Goal: Information Seeking & Learning: Learn about a topic

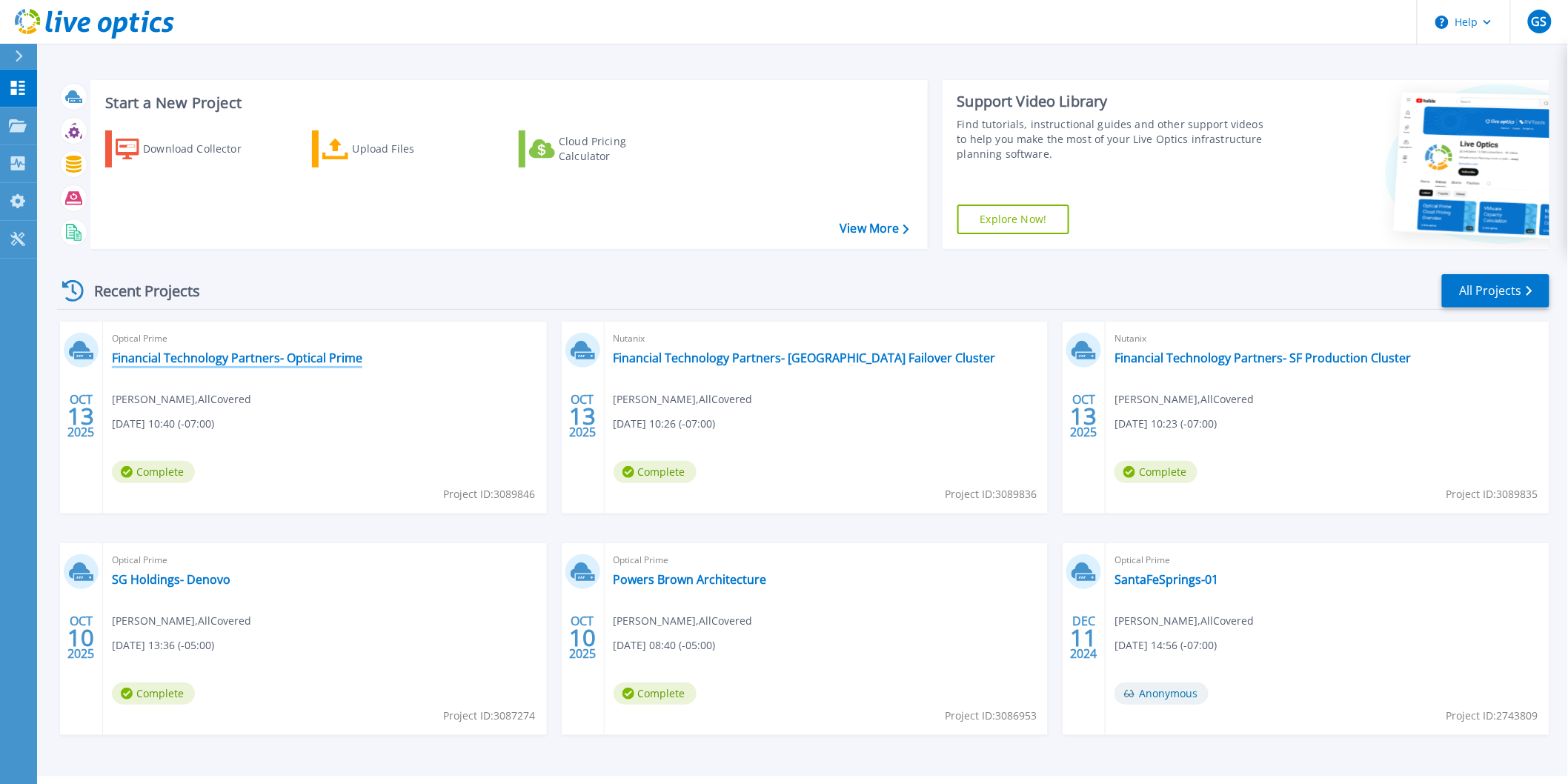
click at [278, 361] on link "Financial Technology Partners- Optical Prime" at bounding box center [236, 357] width 250 height 15
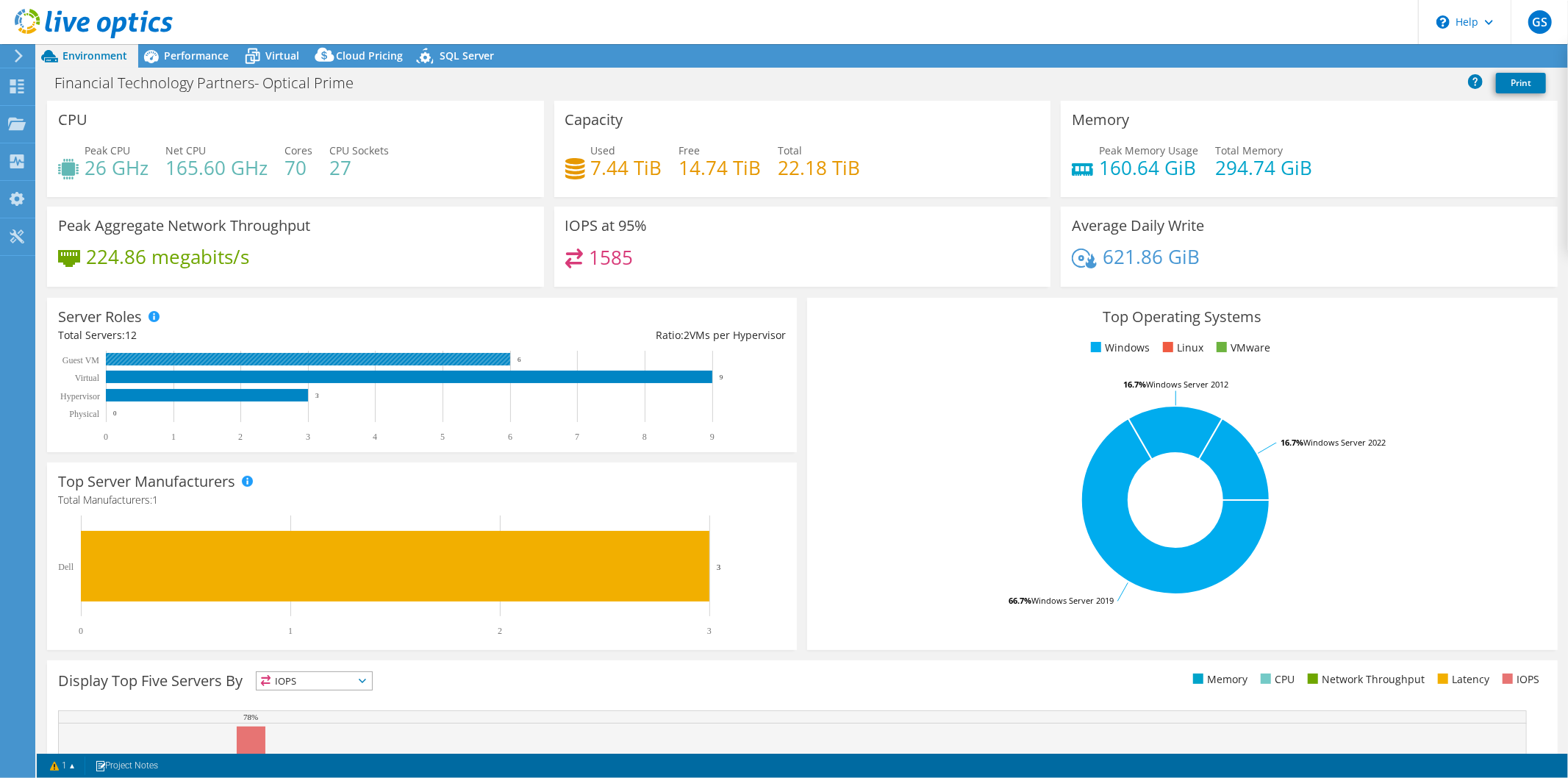
select select "USD"
click at [1378, 54] on link "Share" at bounding box center [1384, 56] width 60 height 23
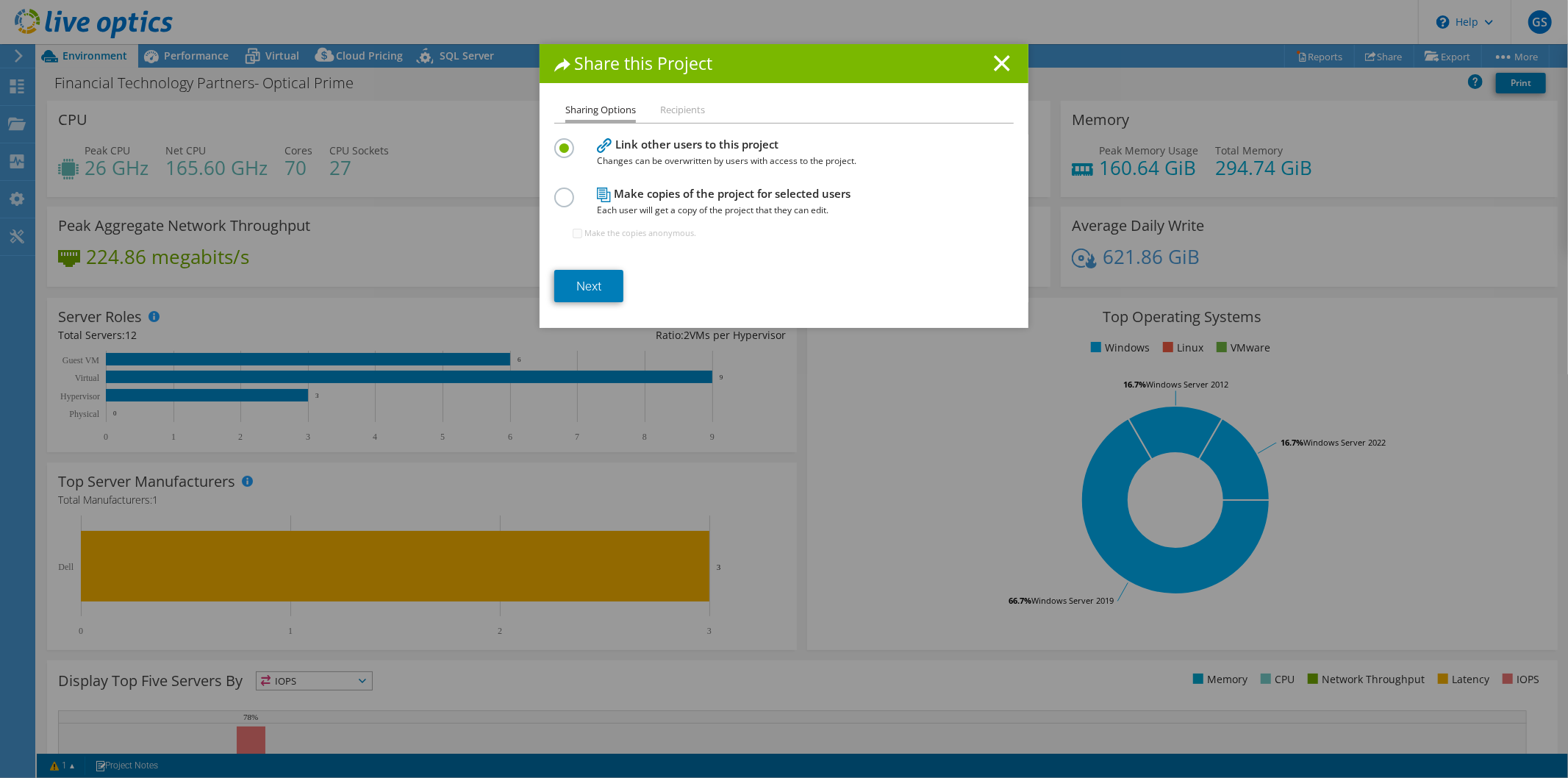
click at [679, 103] on li "Recipients" at bounding box center [682, 111] width 45 height 18
click at [680, 110] on li "Recipients" at bounding box center [682, 111] width 45 height 18
click at [994, 63] on icon at bounding box center [1002, 63] width 16 height 16
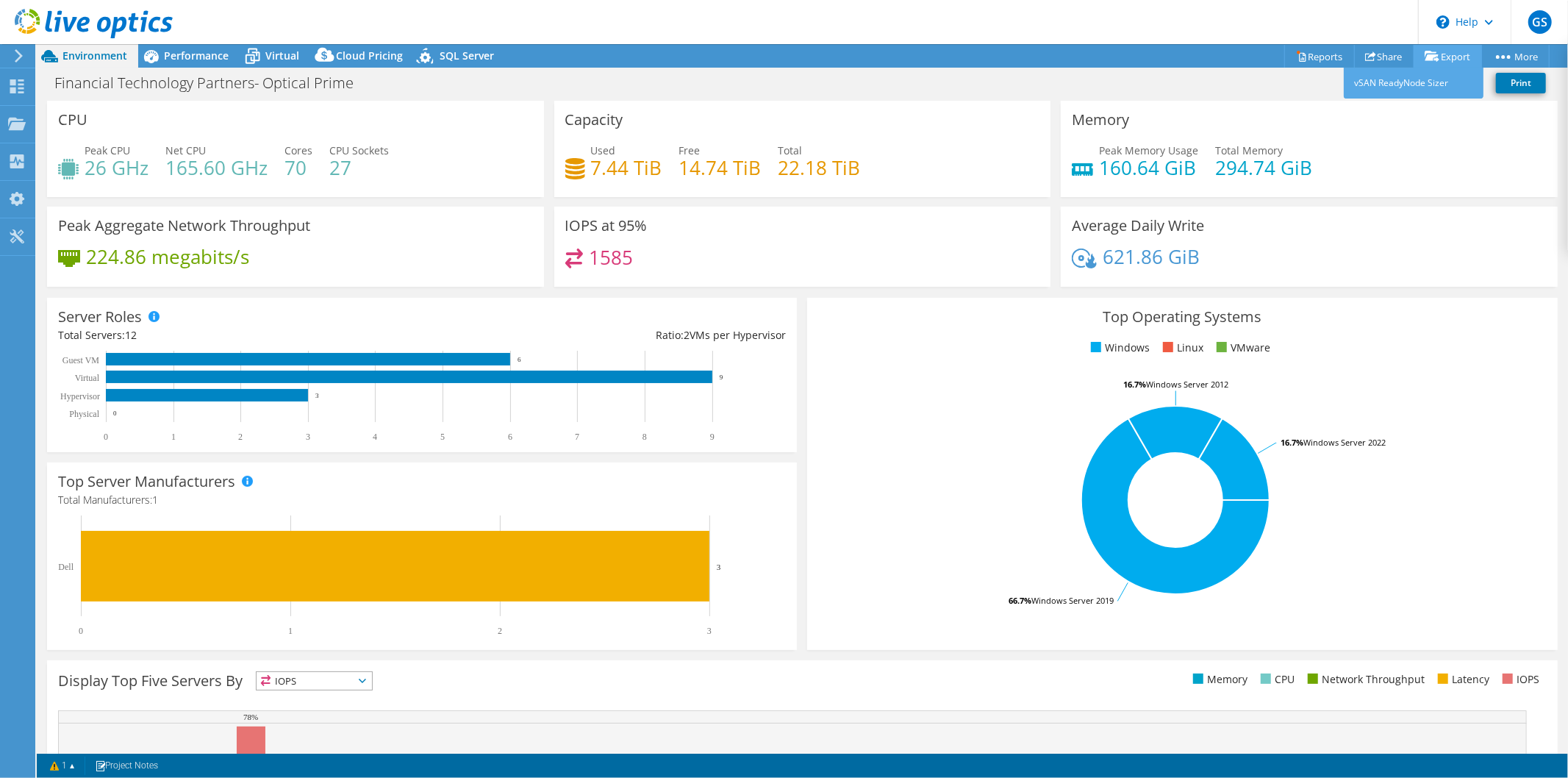
click at [1444, 52] on link "Export" at bounding box center [1448, 56] width 68 height 23
click at [1434, 81] on link "vSAN ReadyNode Sizer" at bounding box center [1414, 83] width 140 height 31
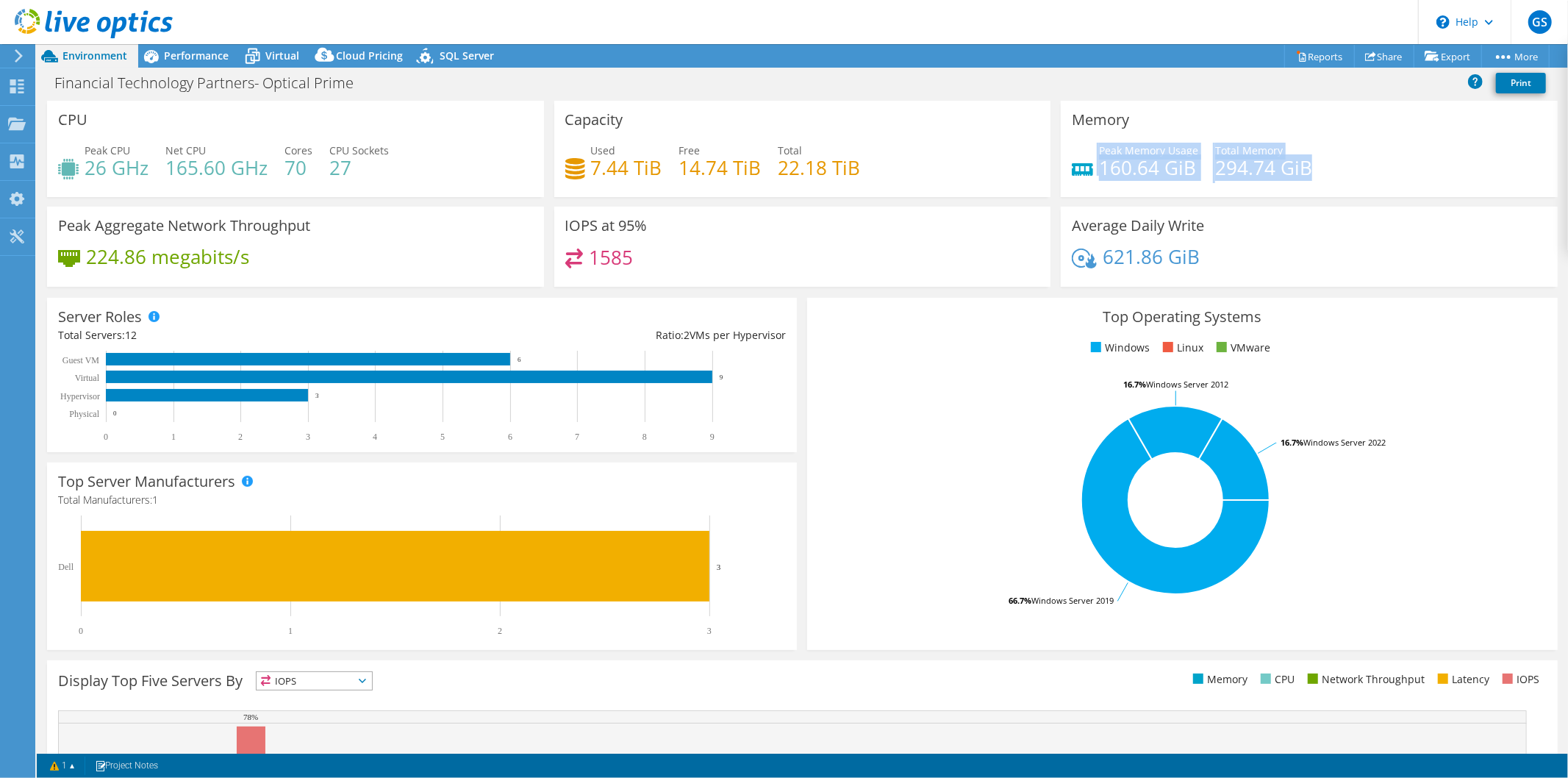
drag, startPoint x: 1331, startPoint y: 171, endPoint x: 1084, endPoint y: 150, distance: 247.9
click at [1079, 150] on div "Peak Memory Usage 160.64 GiB Total Memory 294.74 GiB" at bounding box center [1309, 166] width 475 height 48
click at [1330, 328] on div "Top Operating Systems Windows Linux VMware 66.7% Windows Server 2019 16.7% Wind…" at bounding box center [1182, 474] width 750 height 352
click at [181, 52] on span "Performance" at bounding box center [196, 55] width 65 height 14
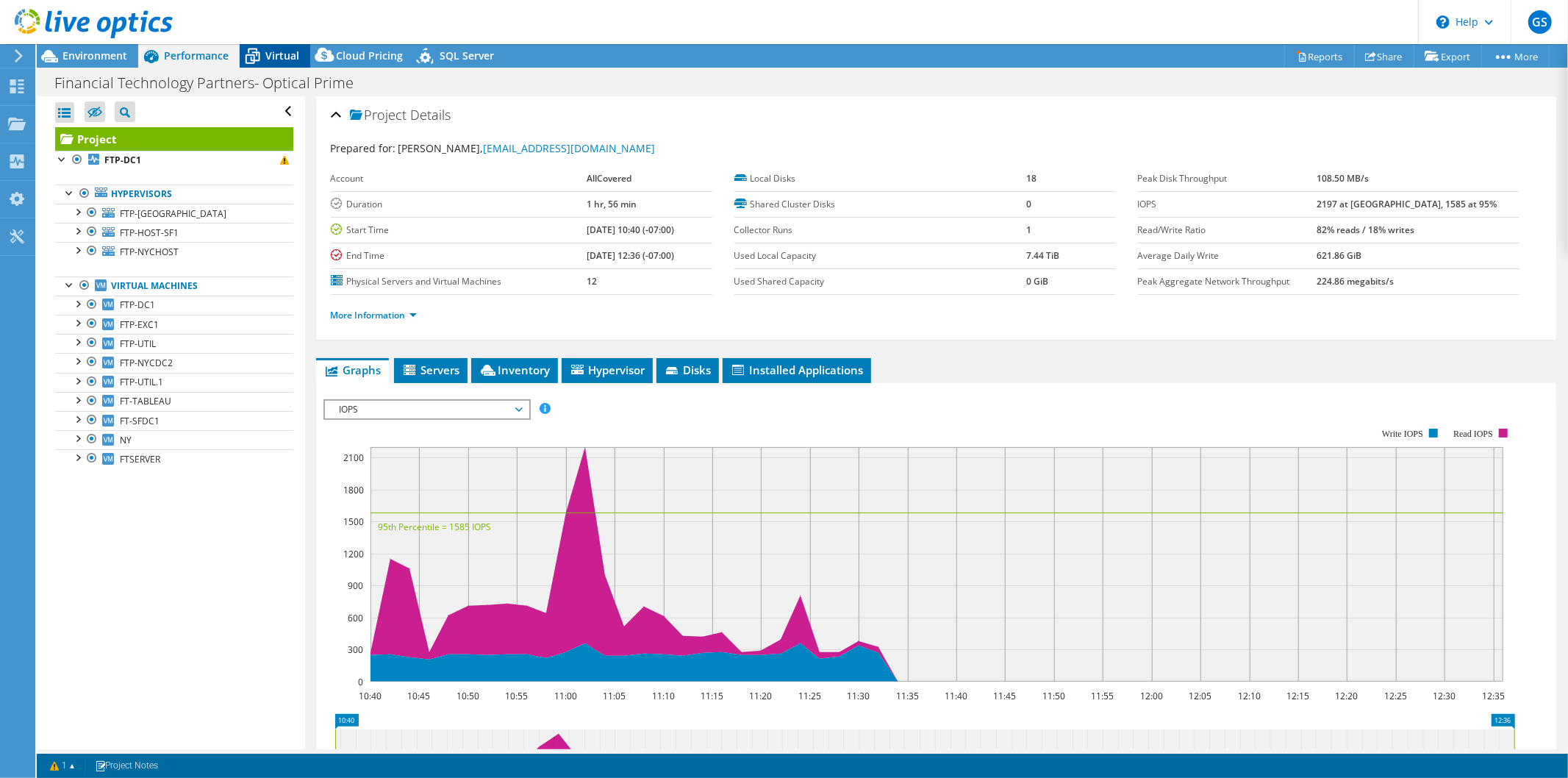
click at [251, 46] on icon at bounding box center [253, 56] width 26 height 26
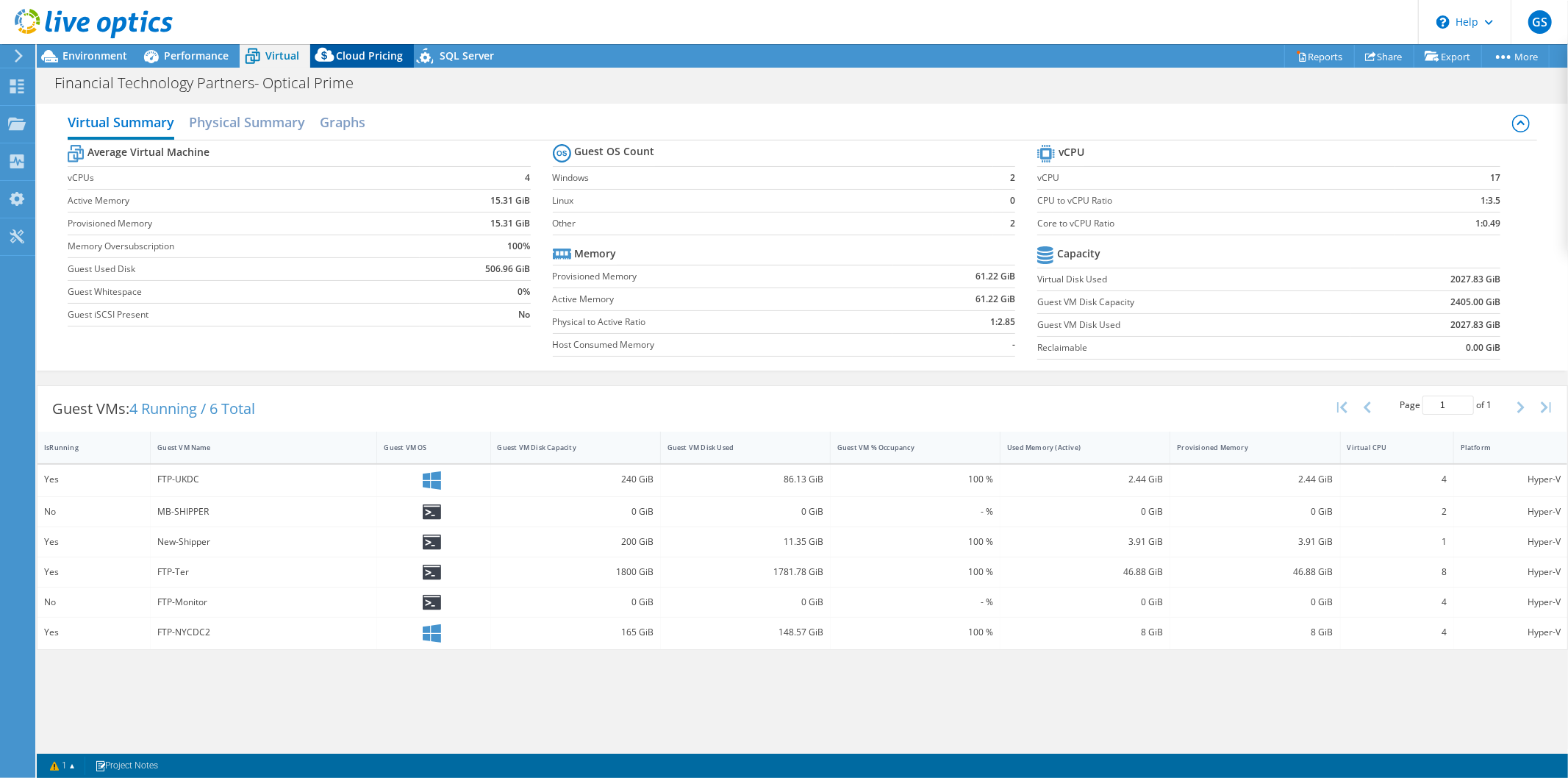
click at [337, 61] on icon at bounding box center [325, 58] width 30 height 30
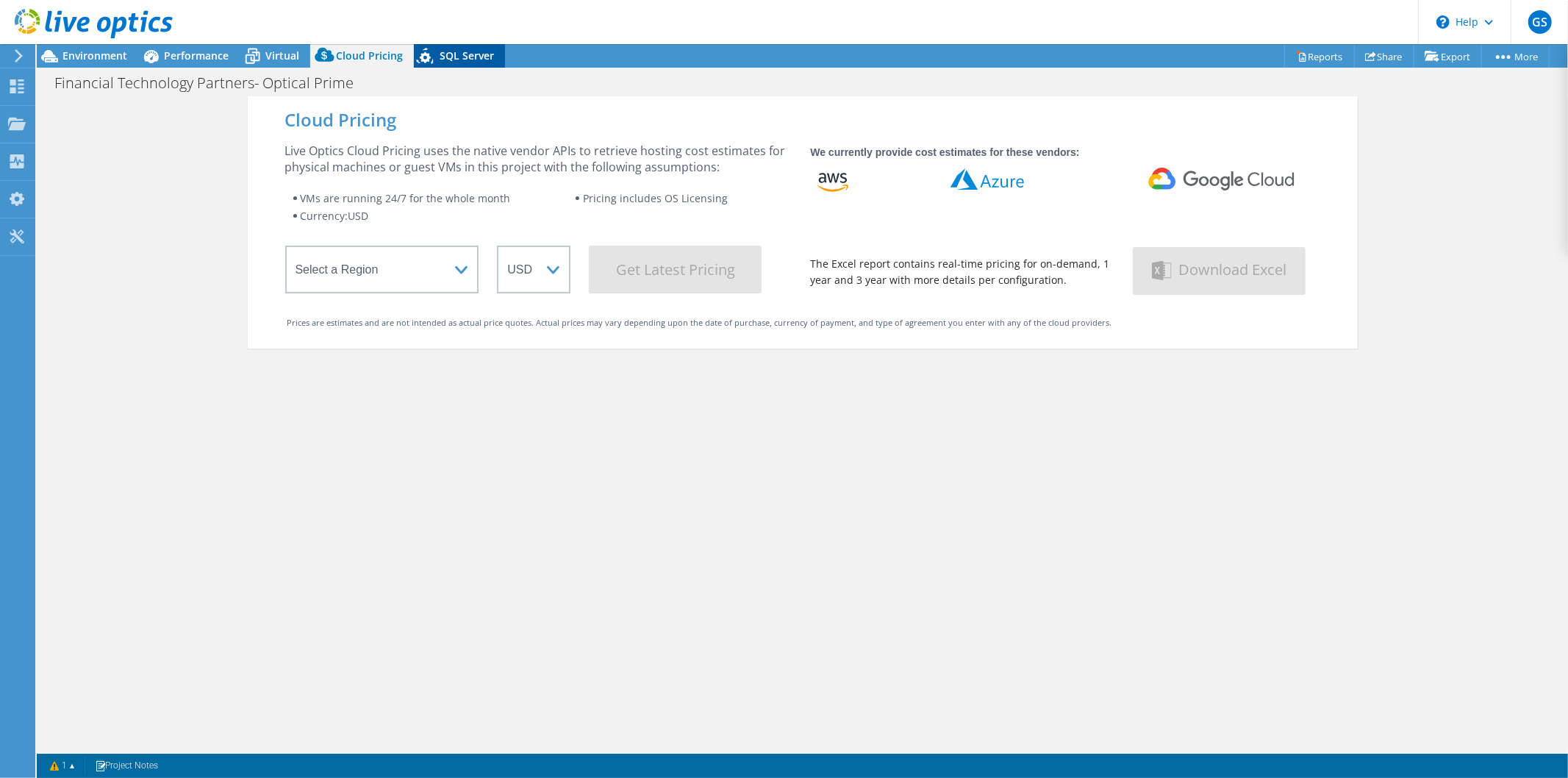
click at [444, 52] on span "SQL Server" at bounding box center [467, 55] width 55 height 14
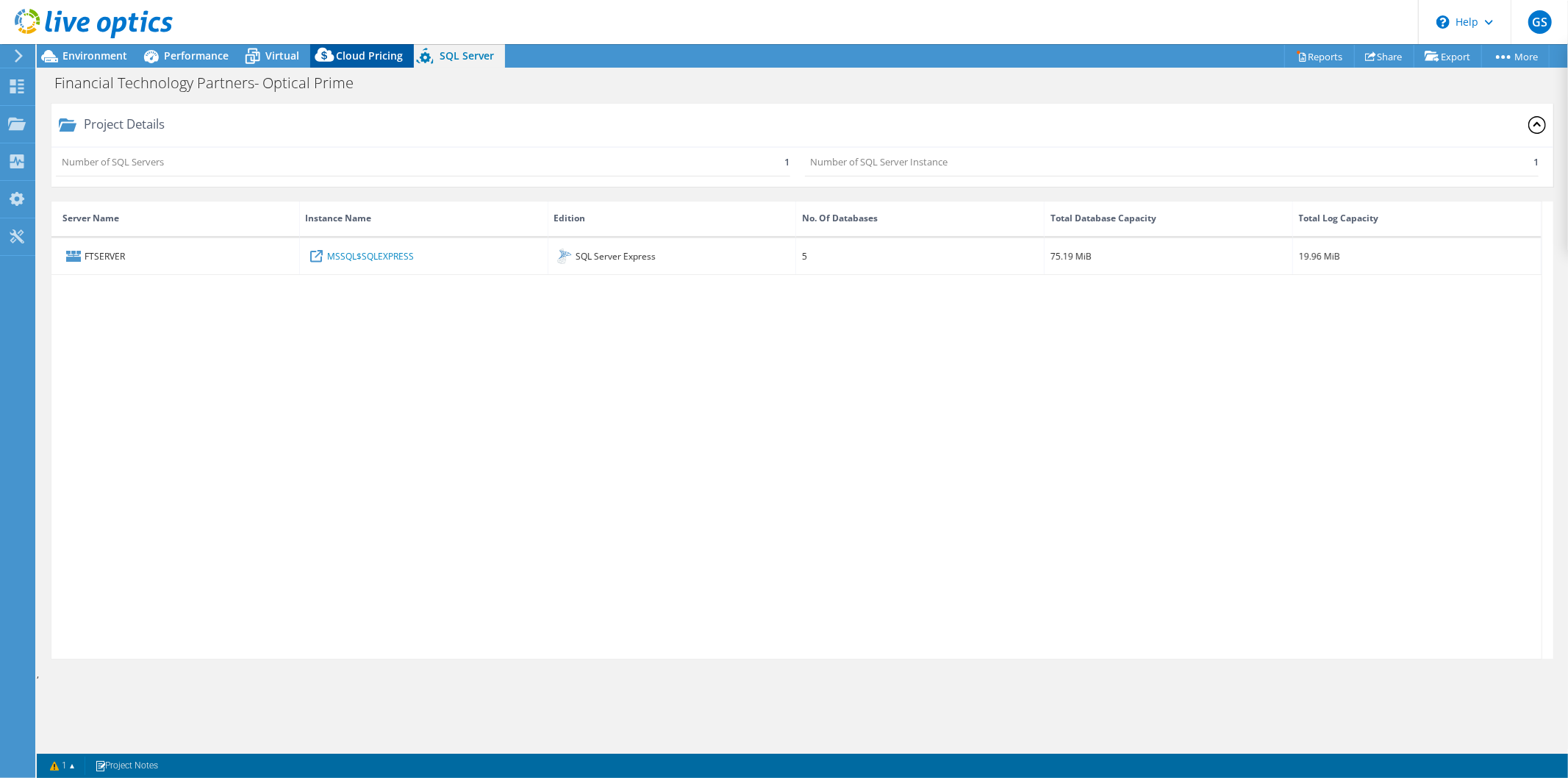
click at [362, 53] on span "Cloud Pricing" at bounding box center [370, 55] width 67 height 14
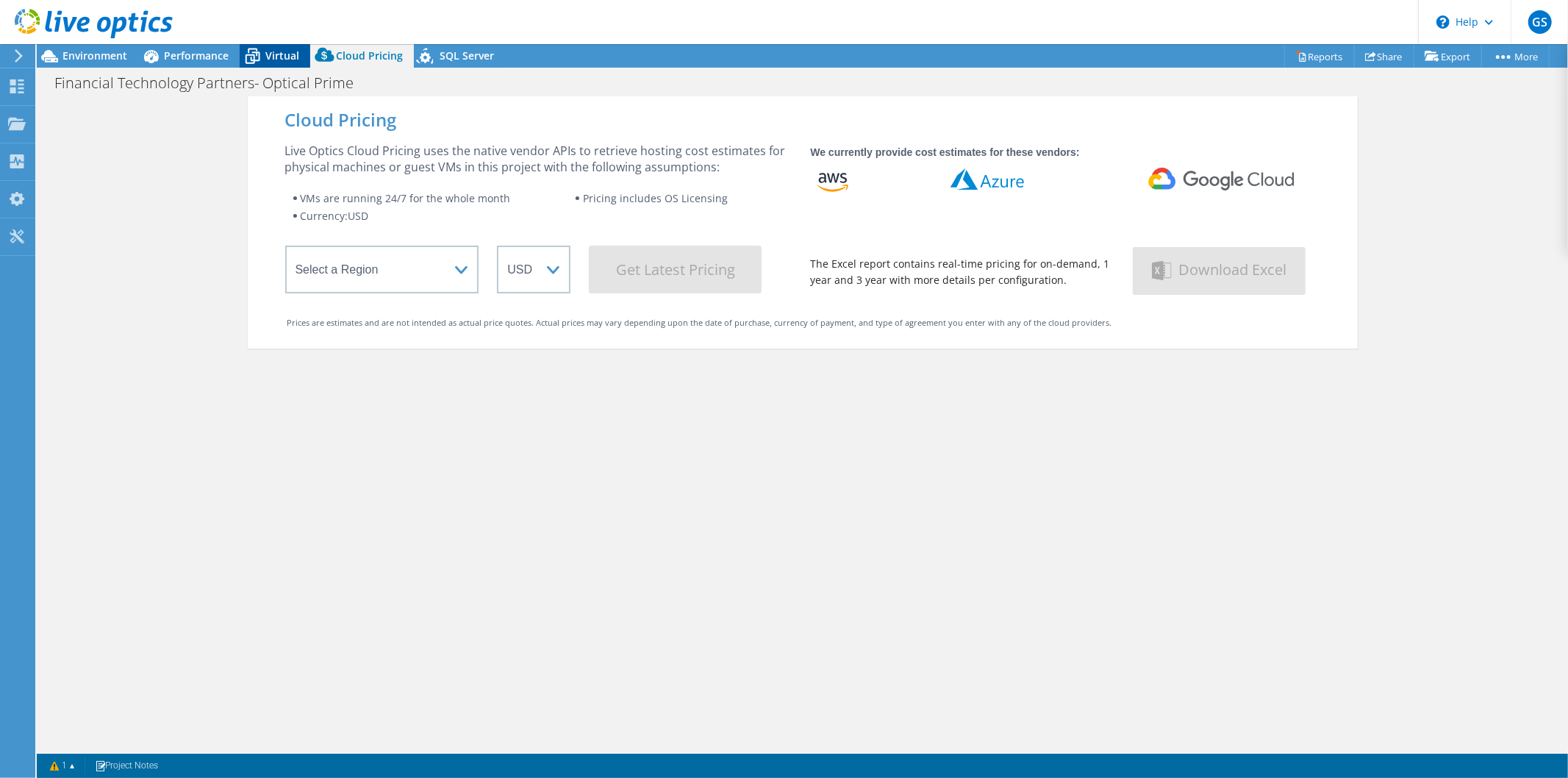
click at [290, 56] on span "Virtual" at bounding box center [282, 55] width 34 height 14
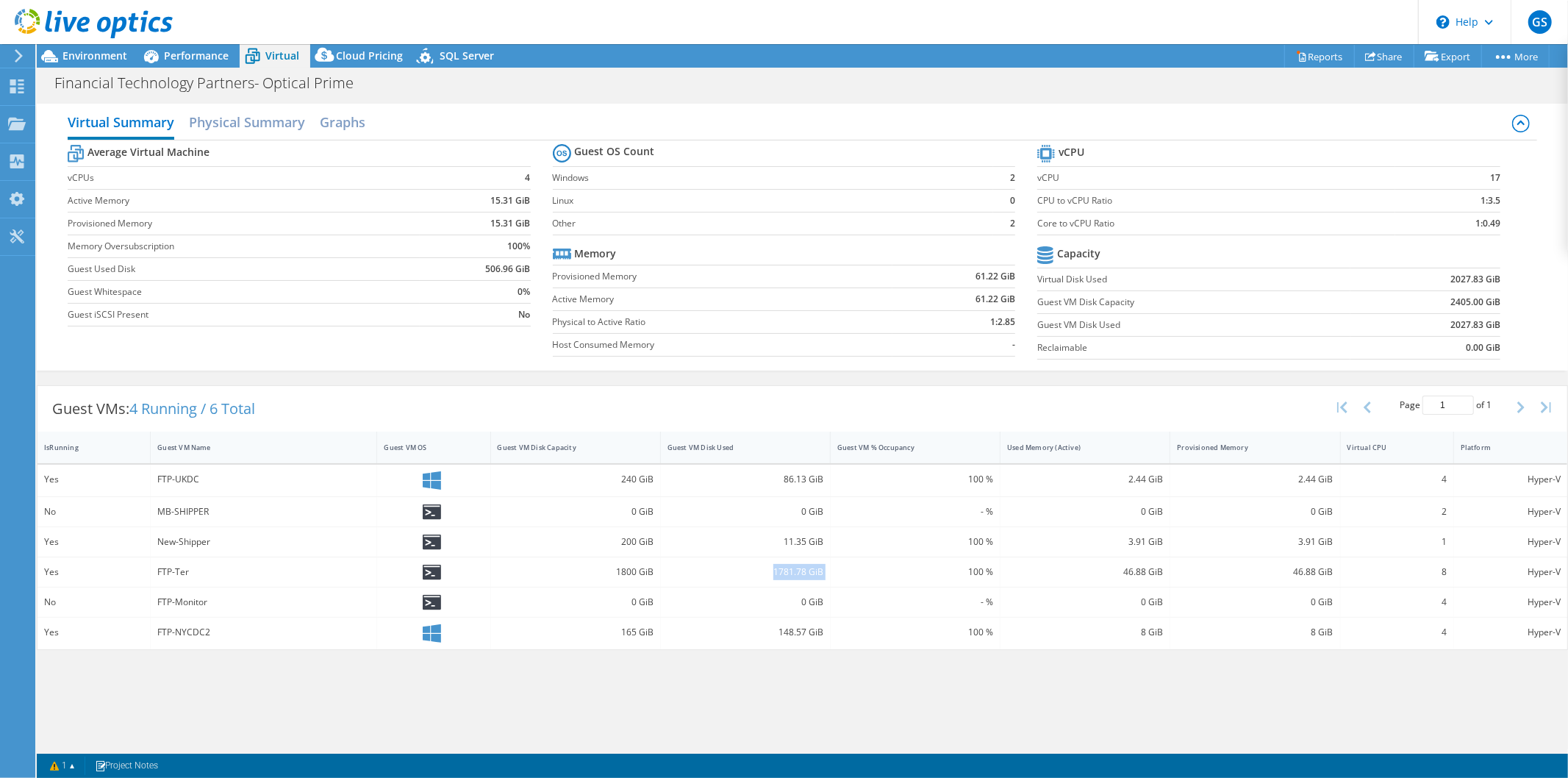
drag, startPoint x: 747, startPoint y: 582, endPoint x: 842, endPoint y: 587, distance: 95.1
click at [842, 587] on div "Yes FTP-Ter 1800 GiB 1781.78 GiB 100 % 46.88 GiB 46.88 GiB 8 Hyper-V" at bounding box center [802, 572] width 1530 height 30
click at [842, 587] on div "100 %" at bounding box center [916, 572] width 170 height 30
drag, startPoint x: 787, startPoint y: 578, endPoint x: 731, endPoint y: 570, distance: 56.6
click at [731, 570] on div "Yes FTP-Ter 1800 GiB 1781.78 GiB 100 % 46.88 GiB 46.88 GiB 8 Hyper-V" at bounding box center [802, 572] width 1530 height 30
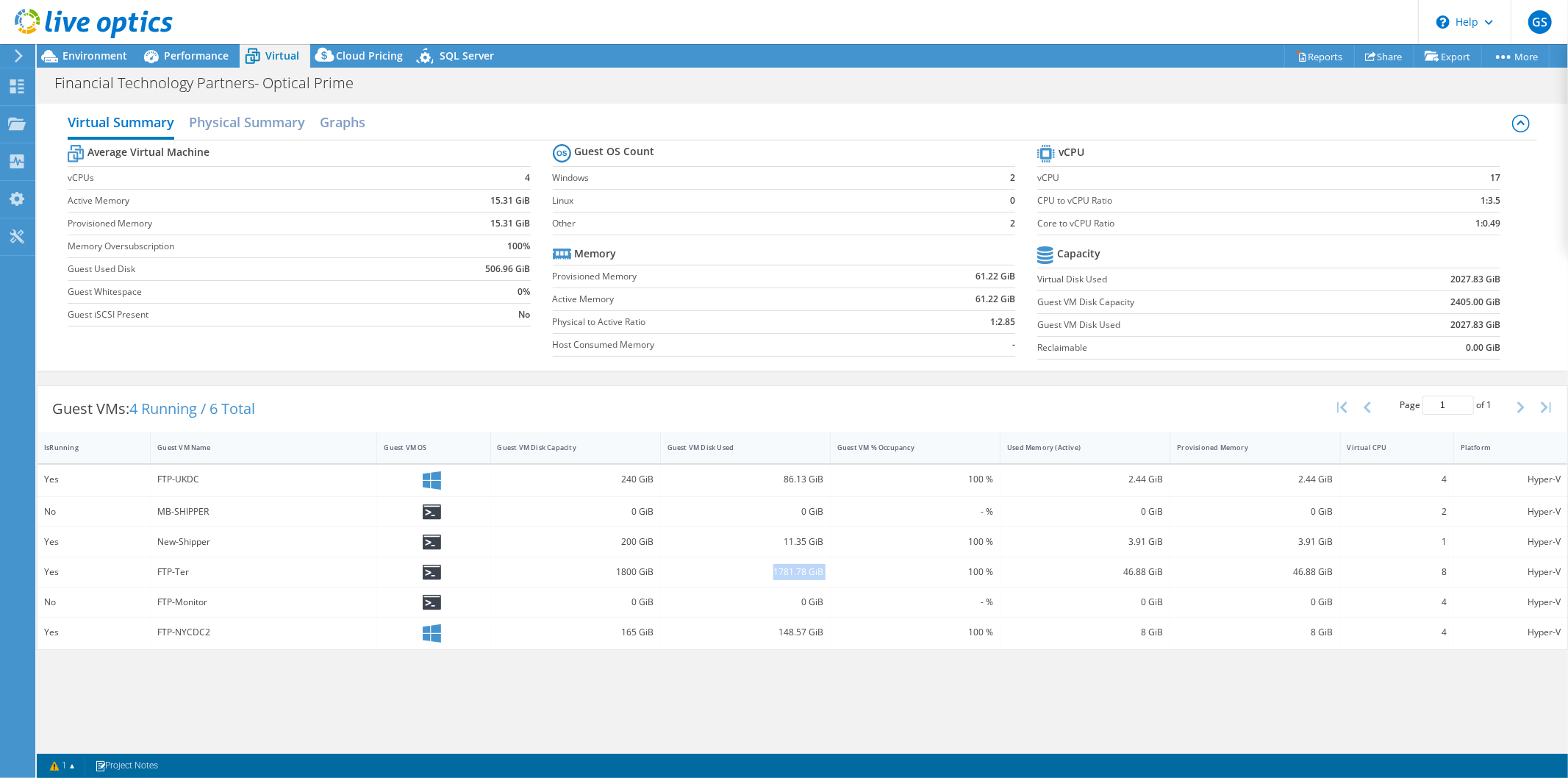
click at [731, 570] on div "1781.78 GiB" at bounding box center [745, 572] width 156 height 16
click at [241, 113] on h2 "Physical Summary" at bounding box center [247, 123] width 116 height 33
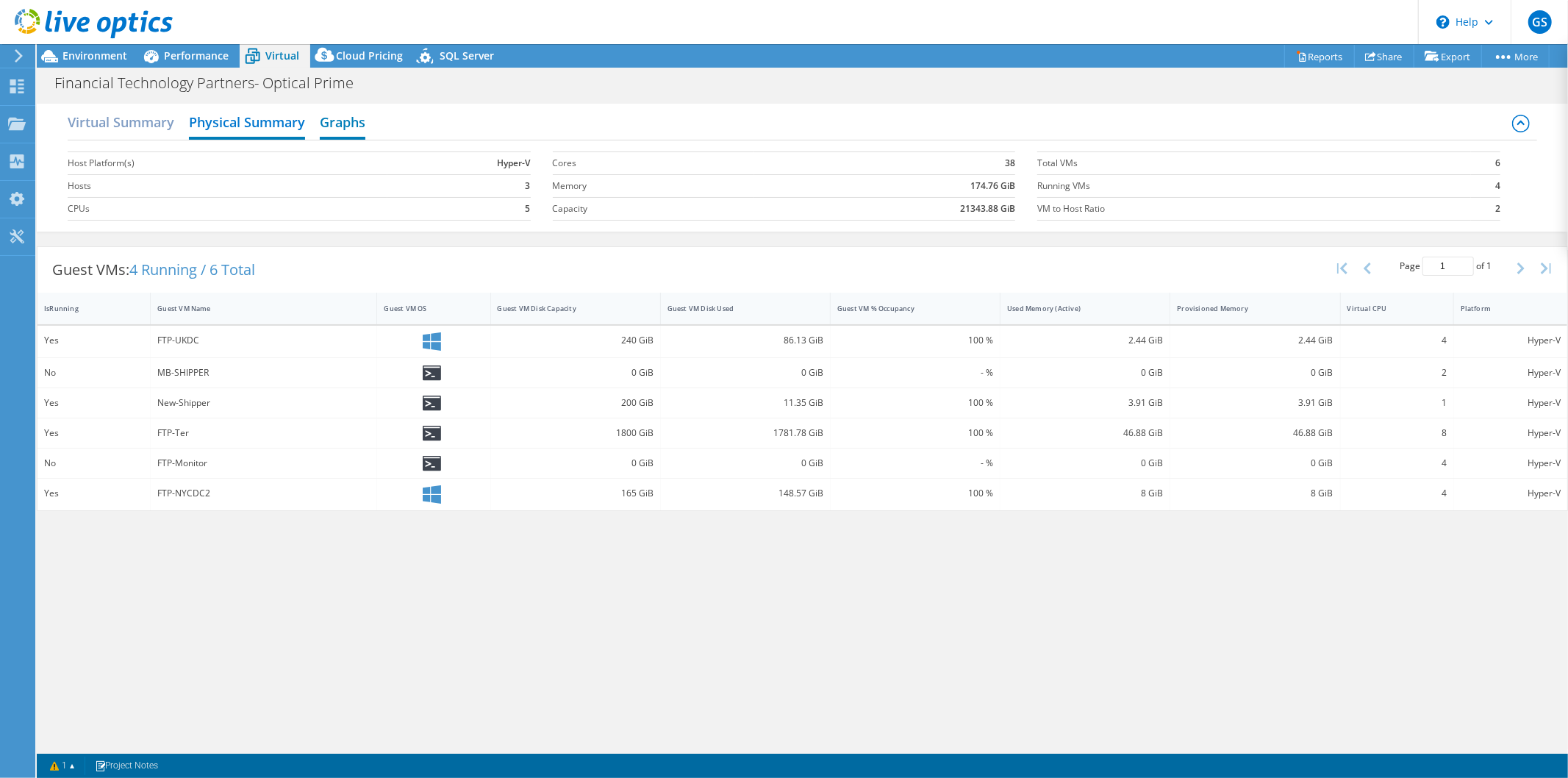
click at [357, 118] on h2 "Graphs" at bounding box center [342, 123] width 46 height 33
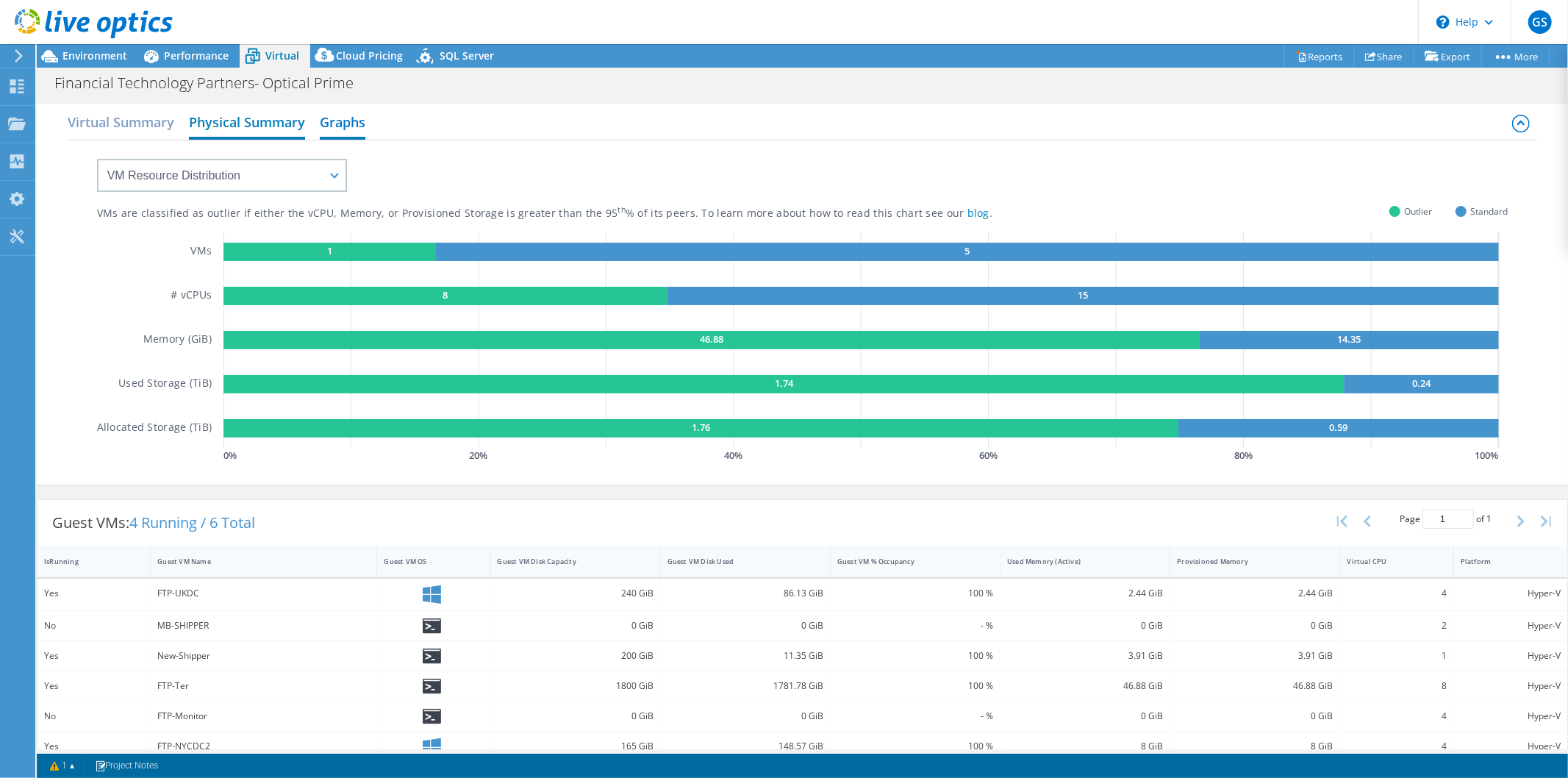
click at [232, 131] on h2 "Physical Summary" at bounding box center [247, 123] width 116 height 33
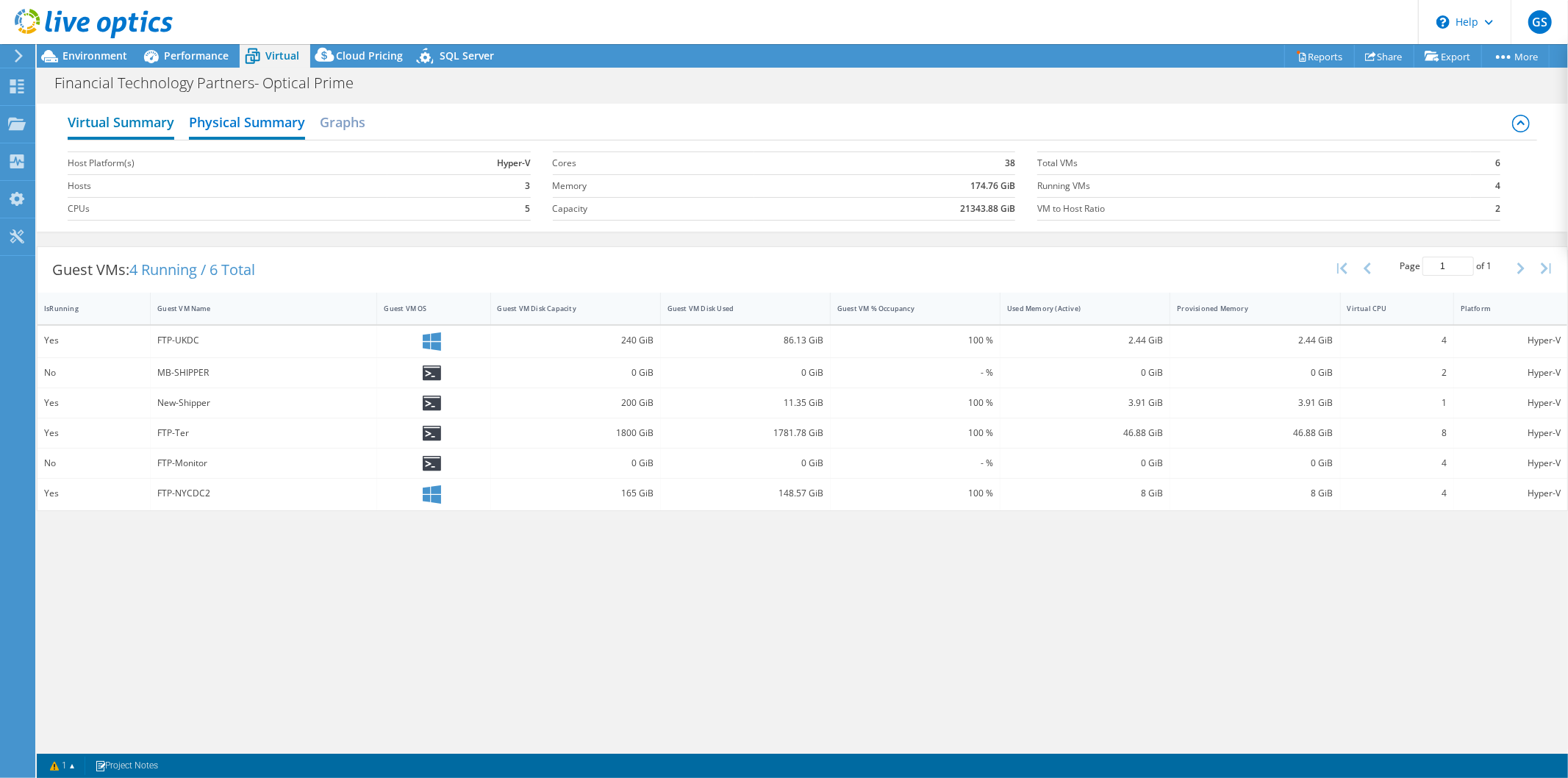
click at [128, 115] on h2 "Virtual Summary" at bounding box center [121, 123] width 106 height 33
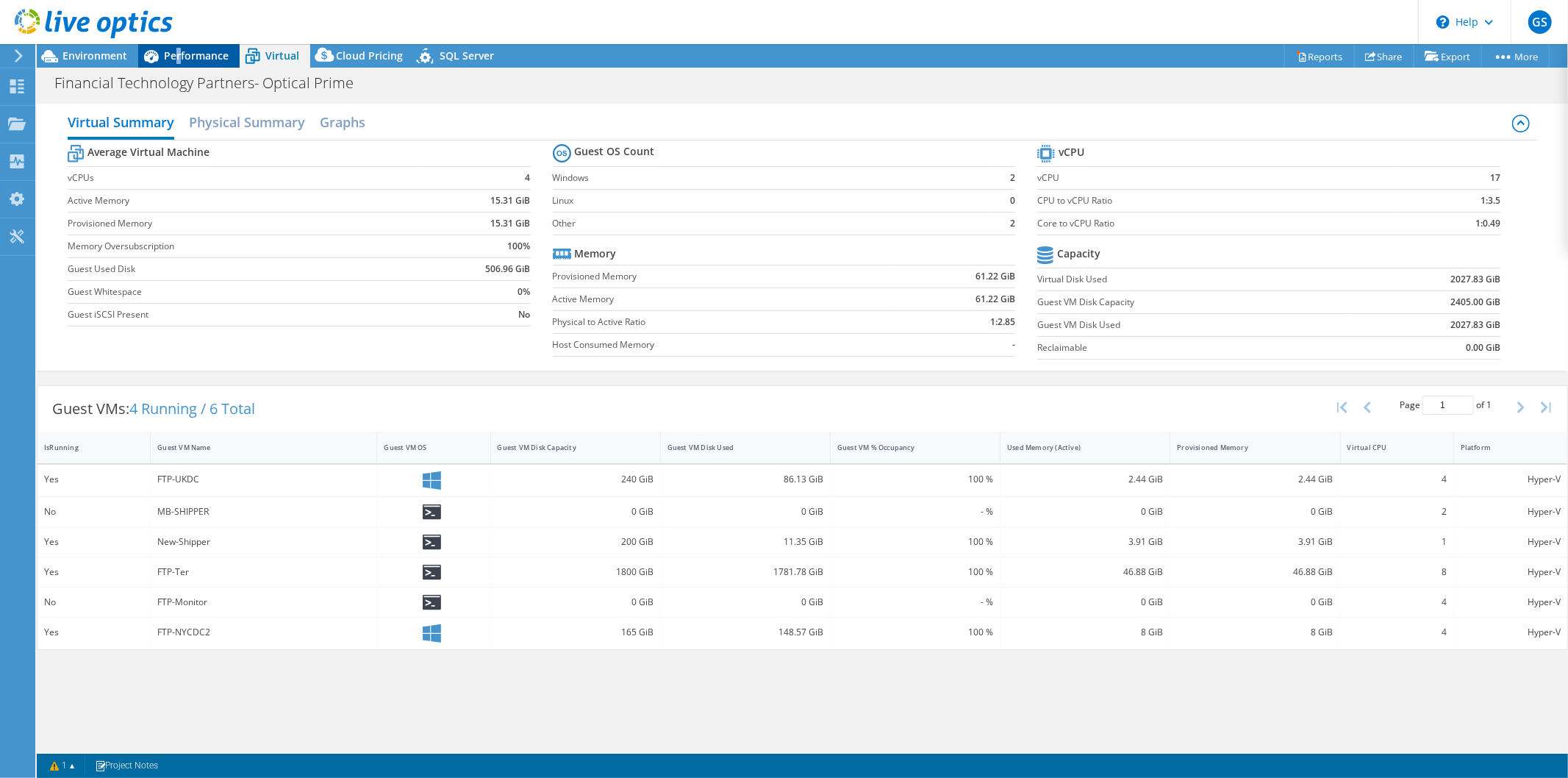
click at [178, 59] on span "Performance" at bounding box center [196, 55] width 65 height 14
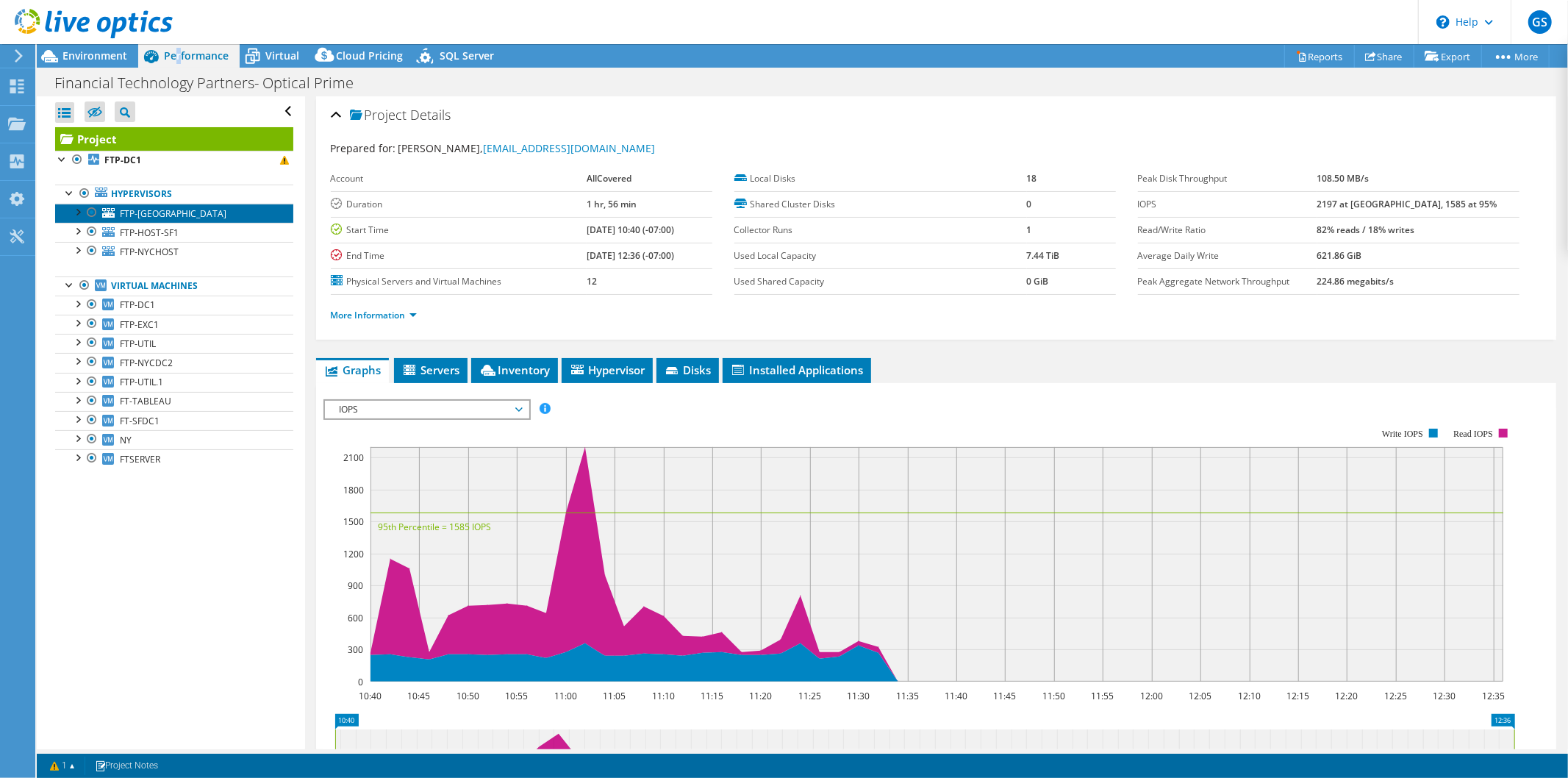
click at [136, 212] on span "FTP-[GEOGRAPHIC_DATA]" at bounding box center [173, 213] width 106 height 12
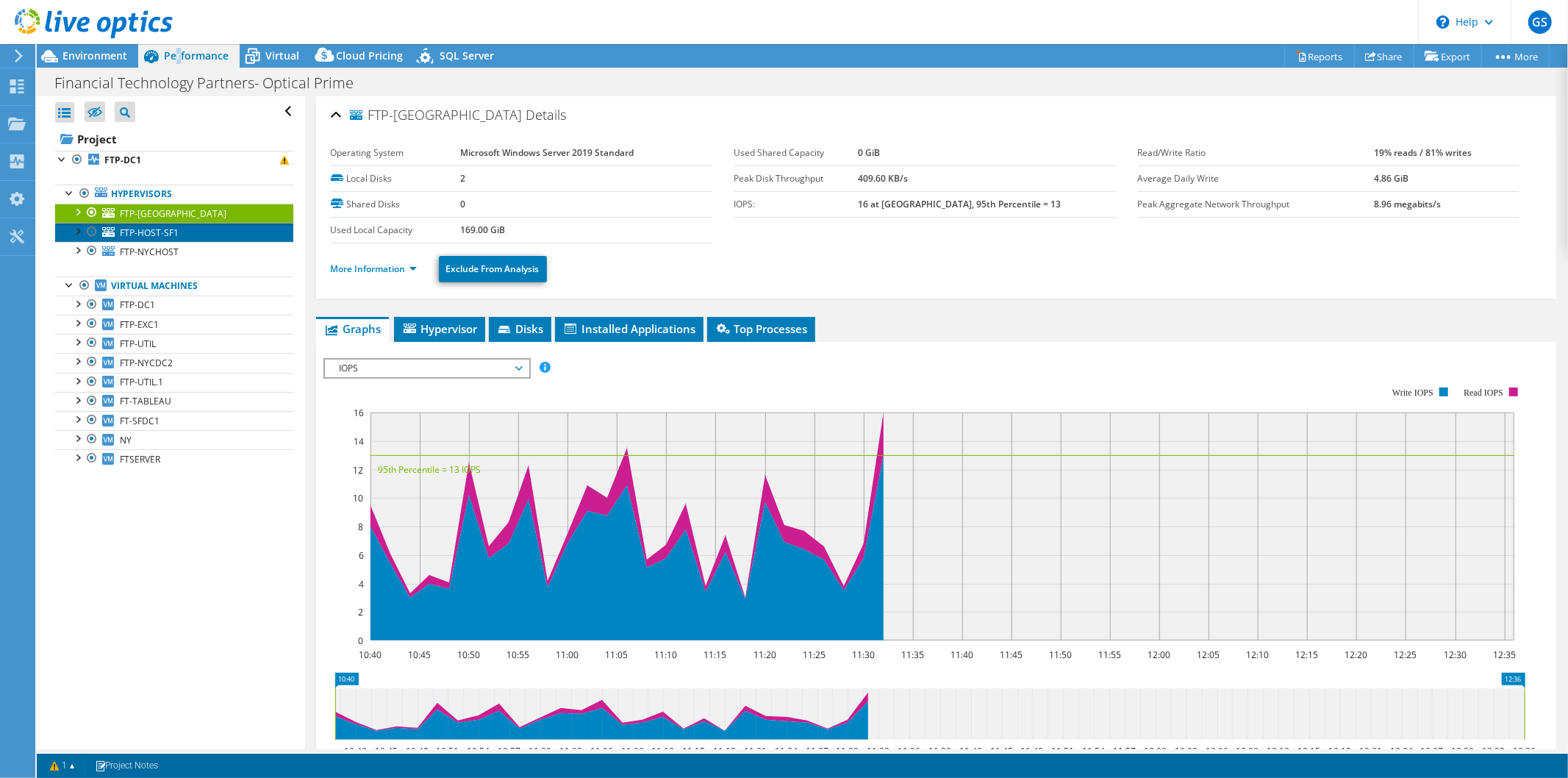
click at [187, 233] on link "FTP-HOST-SF1" at bounding box center [175, 232] width 238 height 19
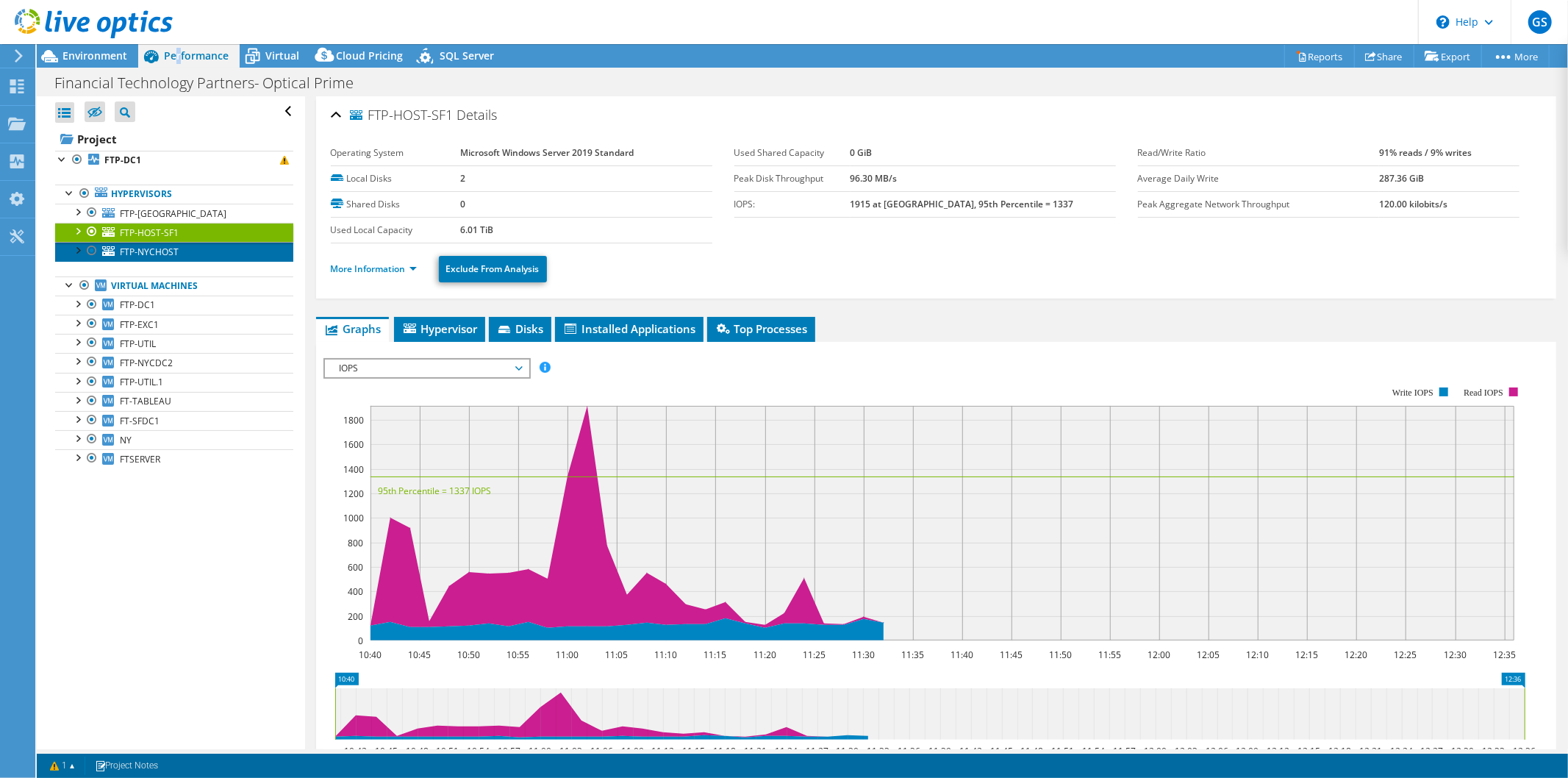
click at [184, 253] on link "FTP-NYCHOST" at bounding box center [175, 251] width 238 height 19
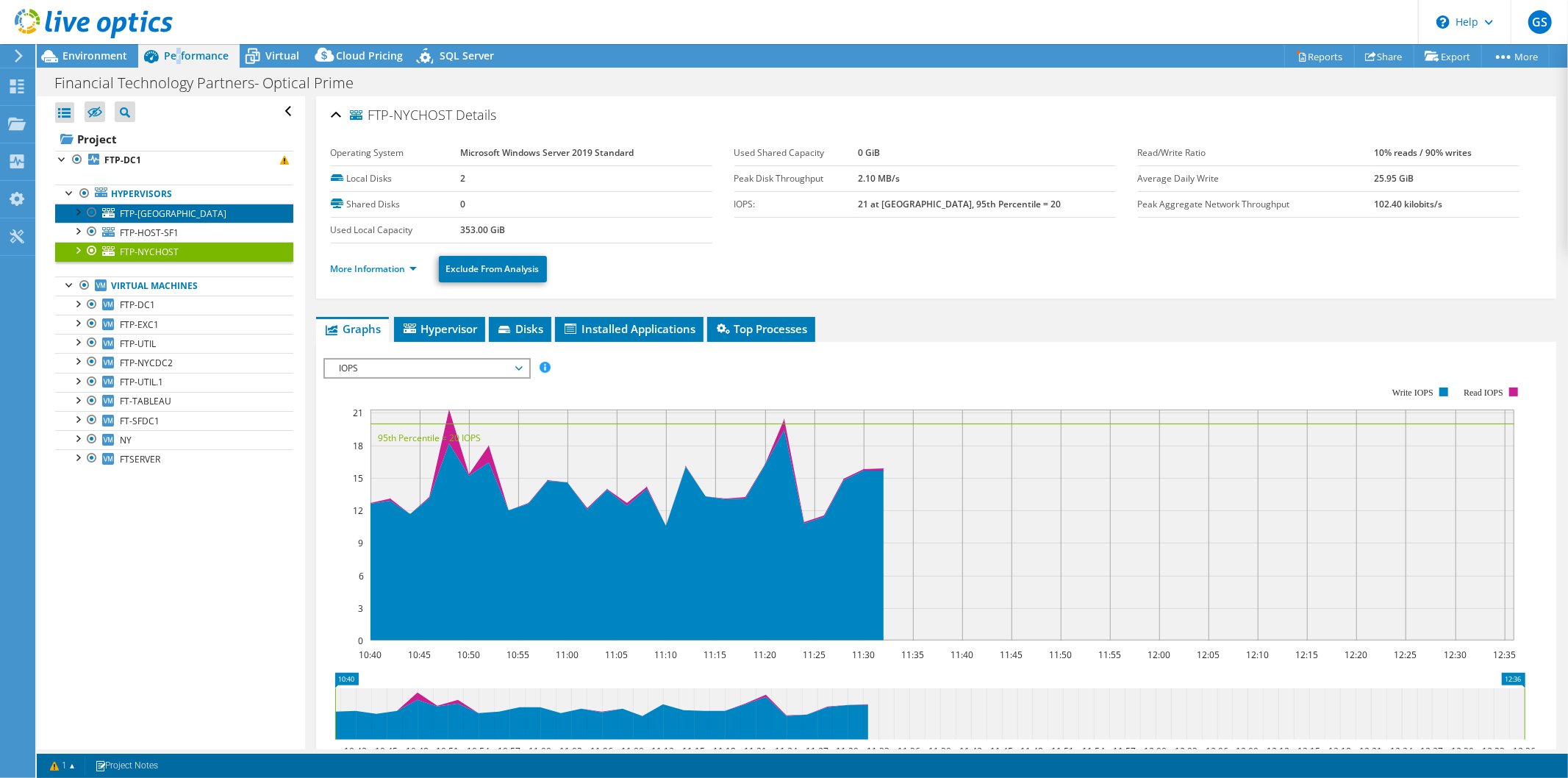
click at [143, 210] on span "FTP-[GEOGRAPHIC_DATA]" at bounding box center [173, 213] width 106 height 12
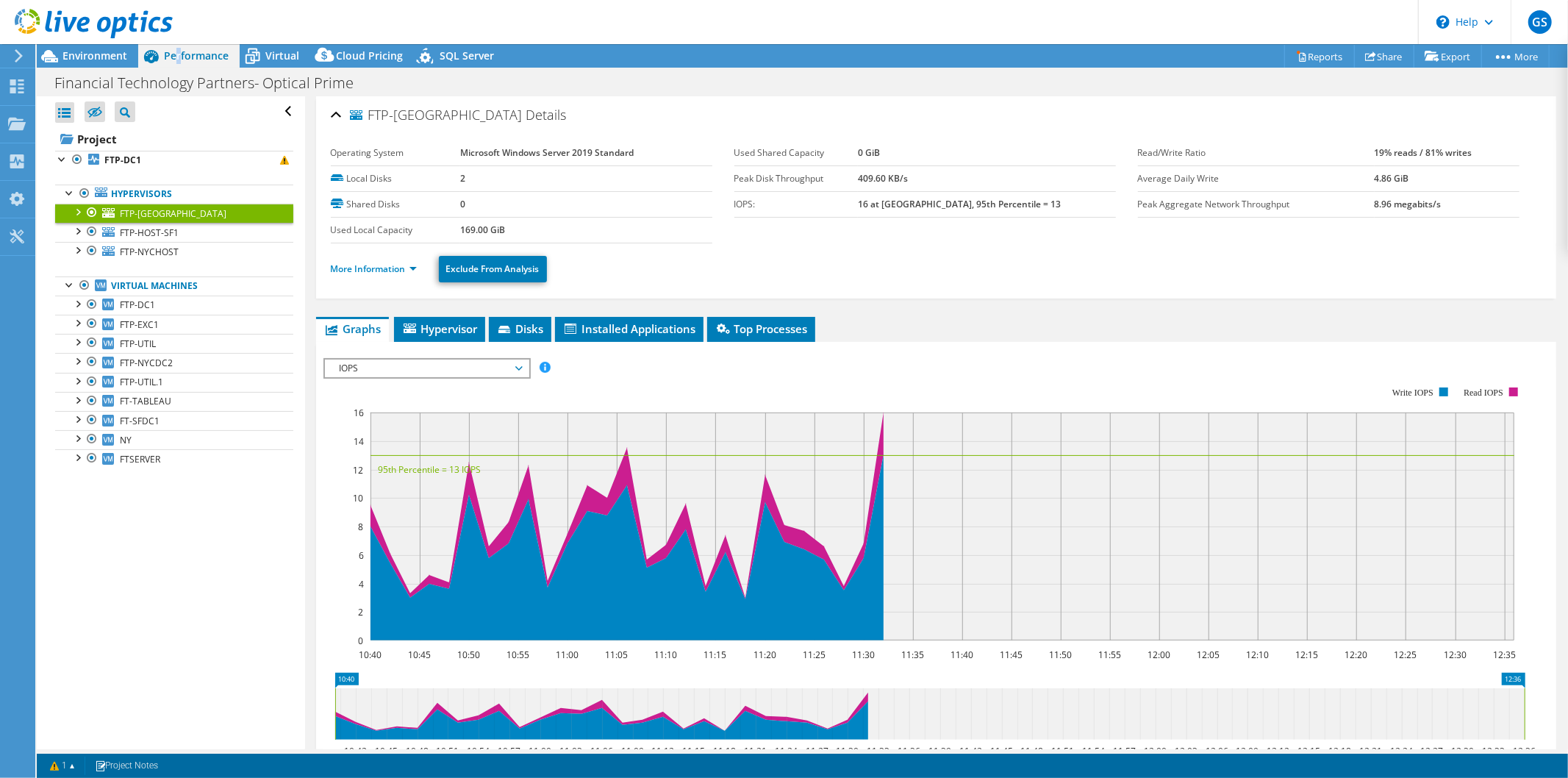
click at [57, 8] on div at bounding box center [87, 24] width 173 height 49
click at [61, 19] on icon at bounding box center [93, 24] width 158 height 30
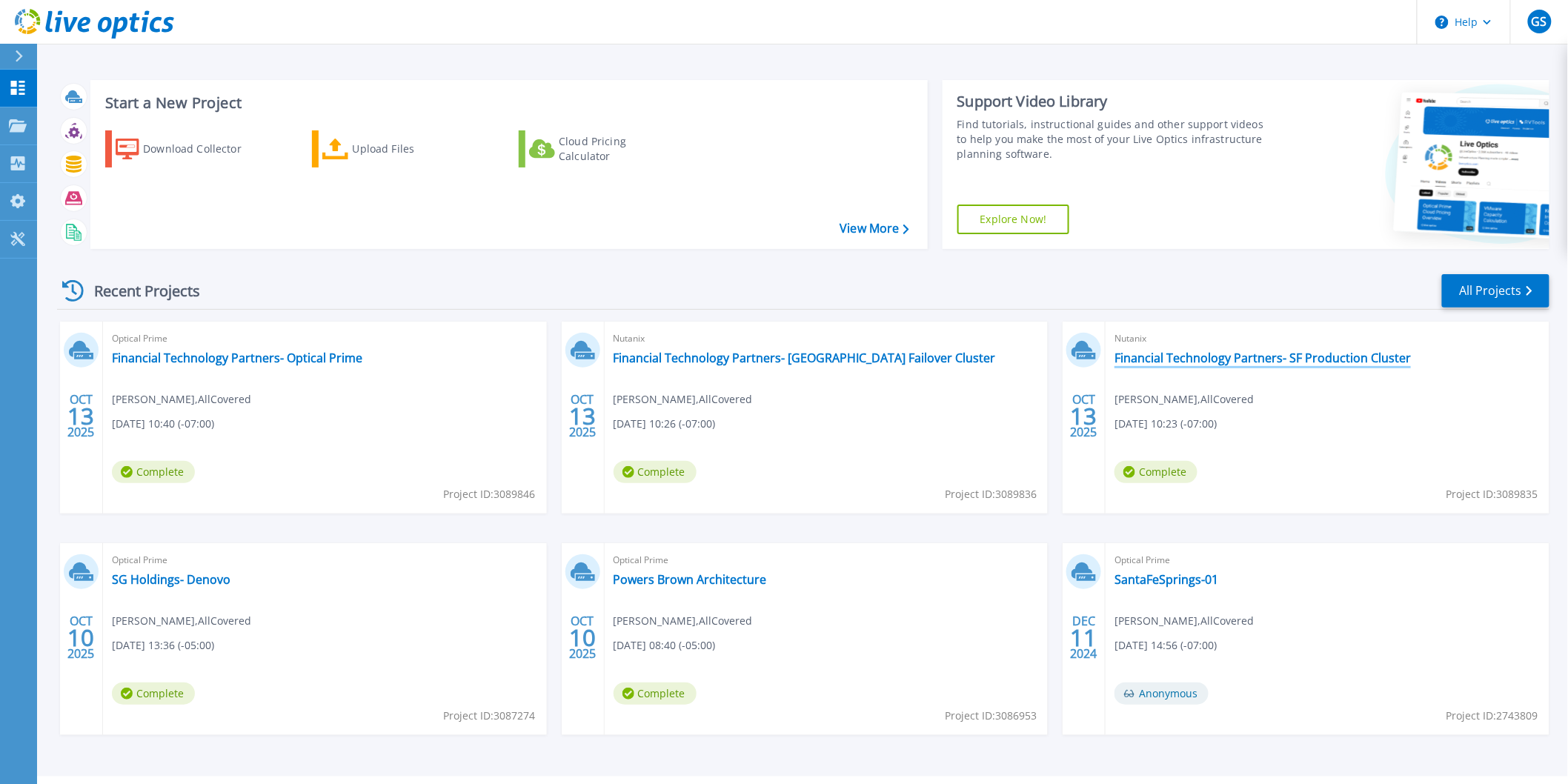
click at [1343, 353] on link "Financial Technology Partners- SF Production Cluster" at bounding box center [1262, 357] width 296 height 15
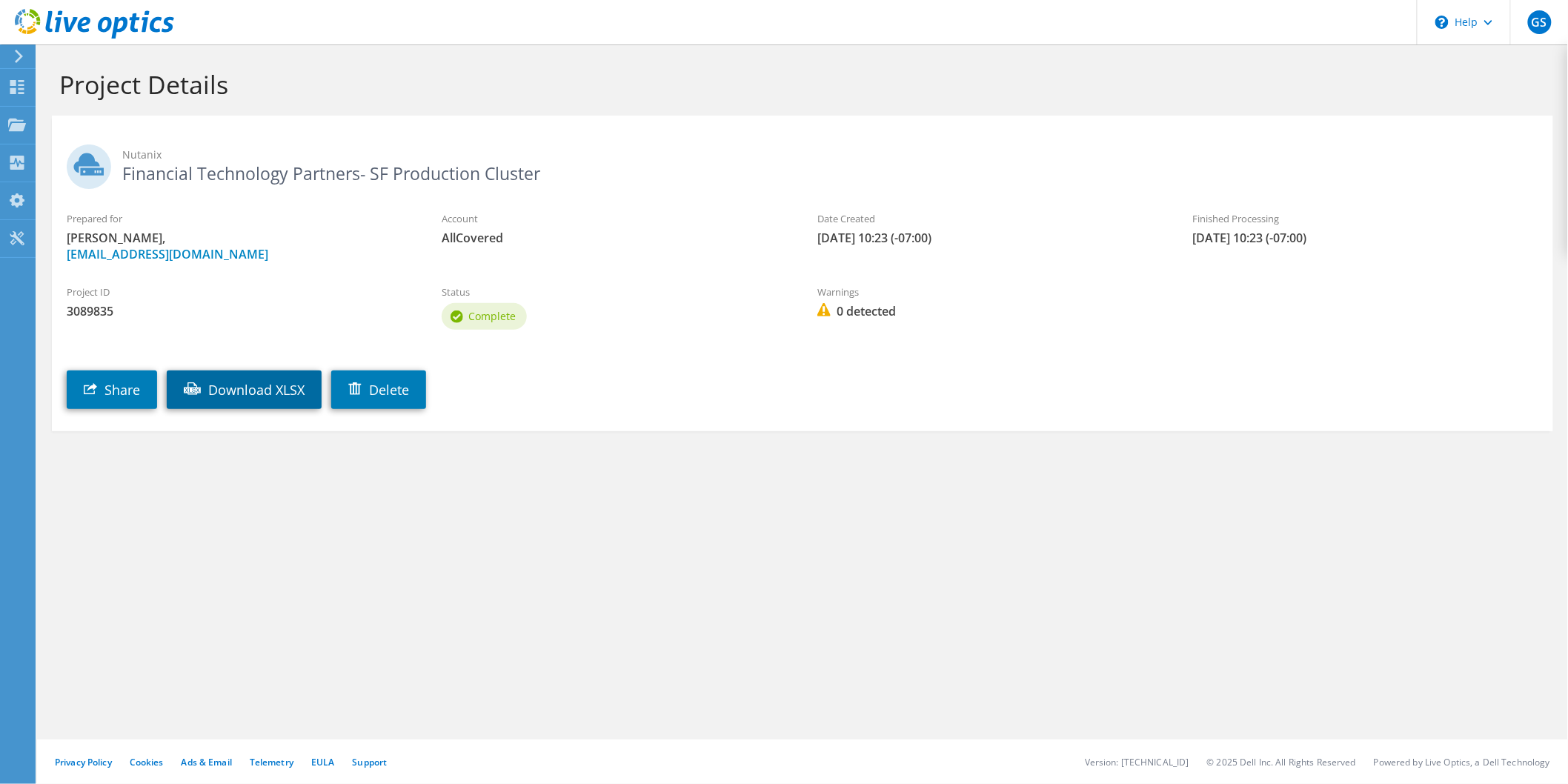
click at [246, 387] on link "Download XLSX" at bounding box center [244, 389] width 155 height 38
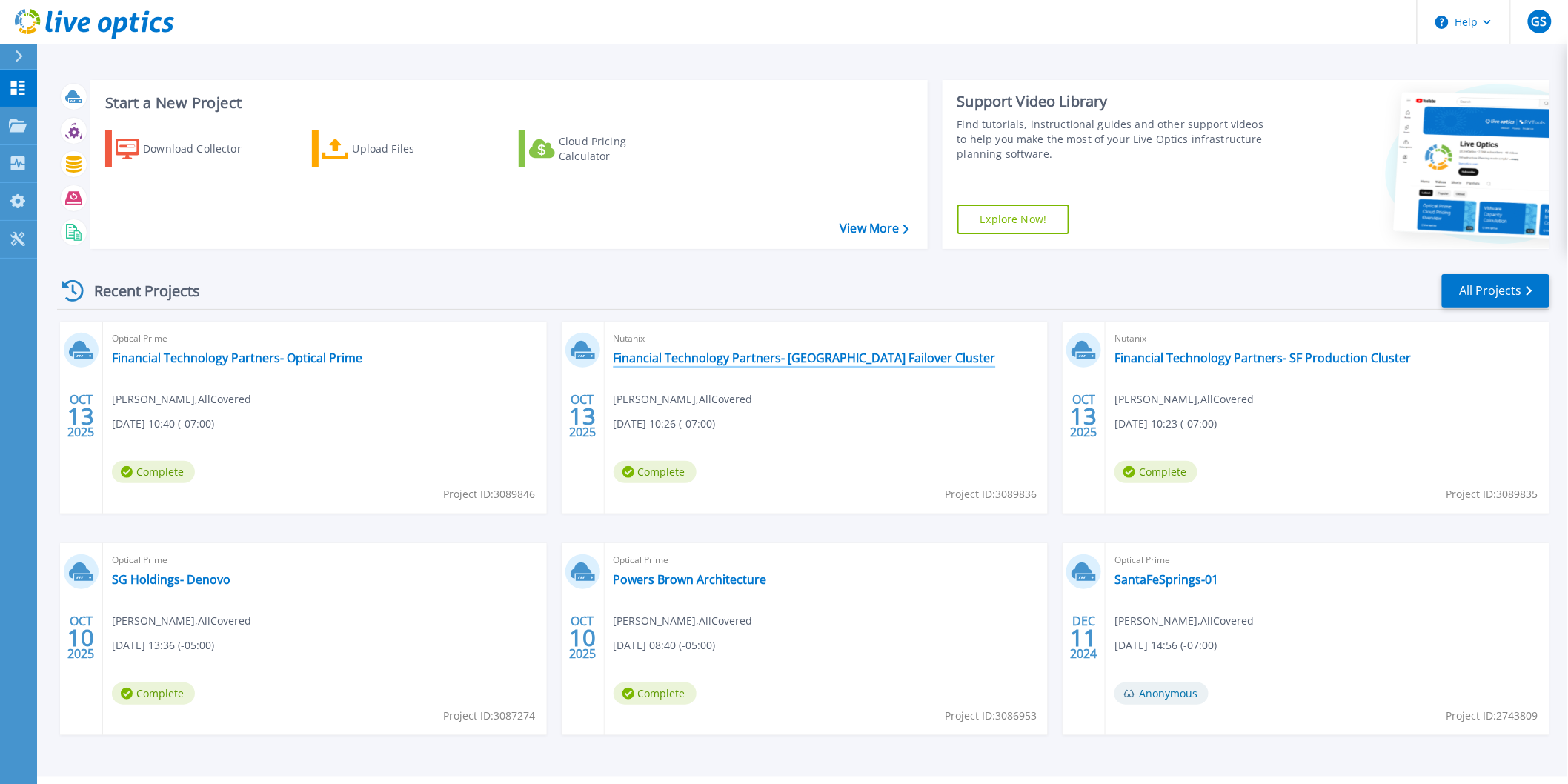
click at [798, 356] on link "Financial Technology Partners- NY Failover Cluster" at bounding box center [805, 357] width 382 height 15
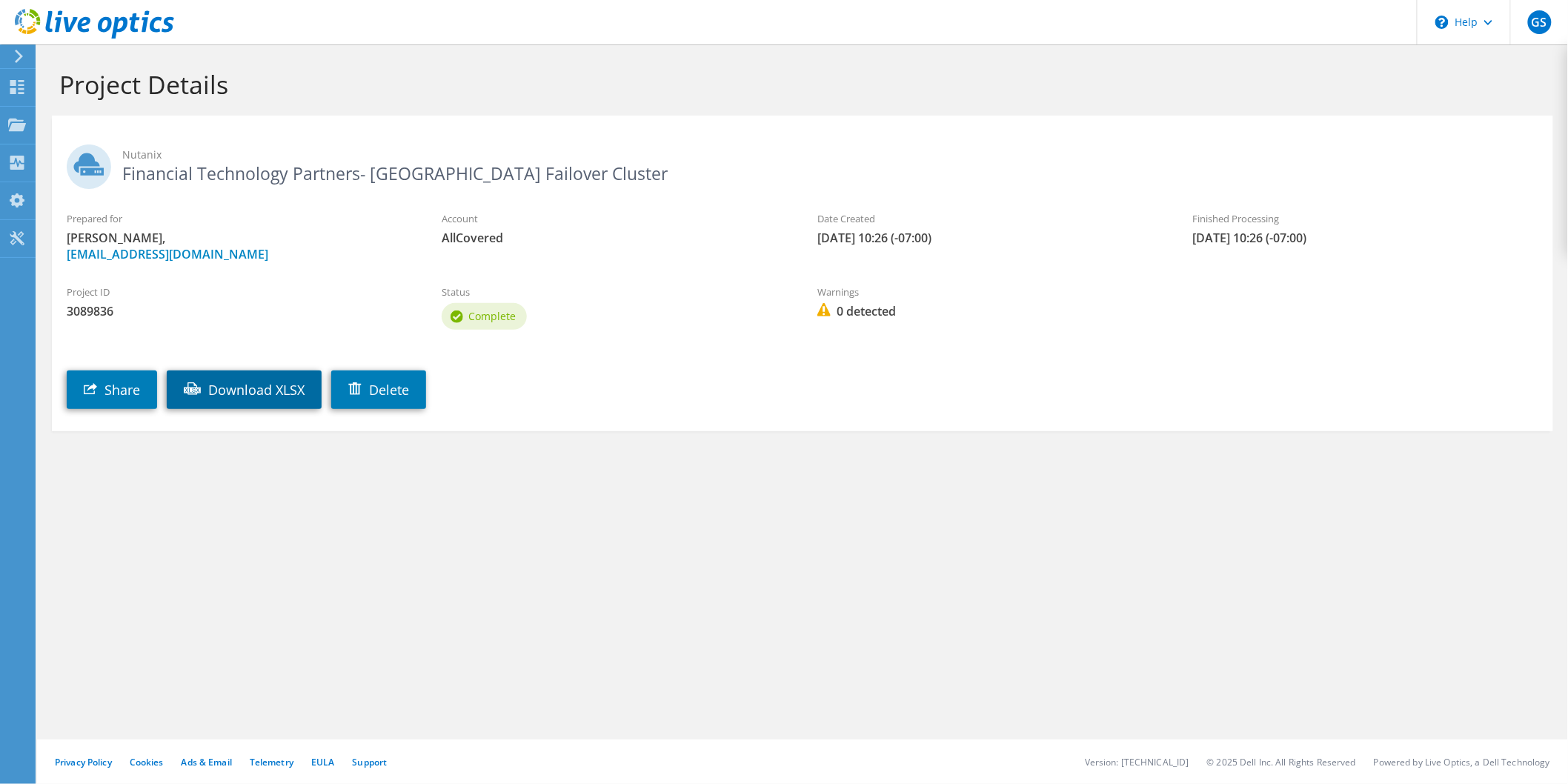
click at [259, 376] on link "Download XLSX" at bounding box center [244, 389] width 155 height 38
click at [252, 84] on h1 "Project Details" at bounding box center [798, 84] width 1479 height 31
click at [18, 84] on use at bounding box center [18, 87] width 14 height 14
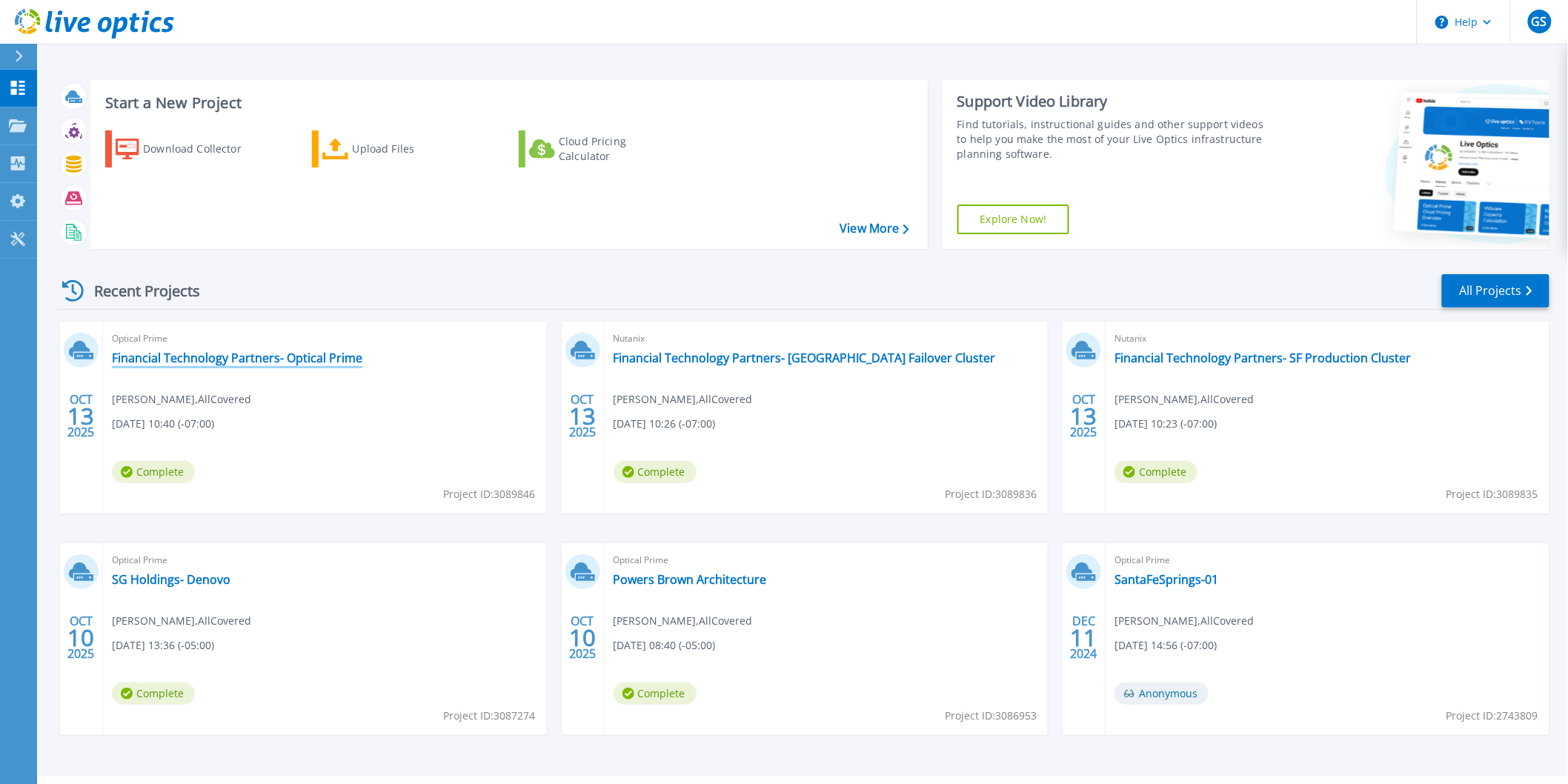
click at [335, 358] on link "Financial Technology Partners- Optical Prime" at bounding box center [236, 357] width 250 height 15
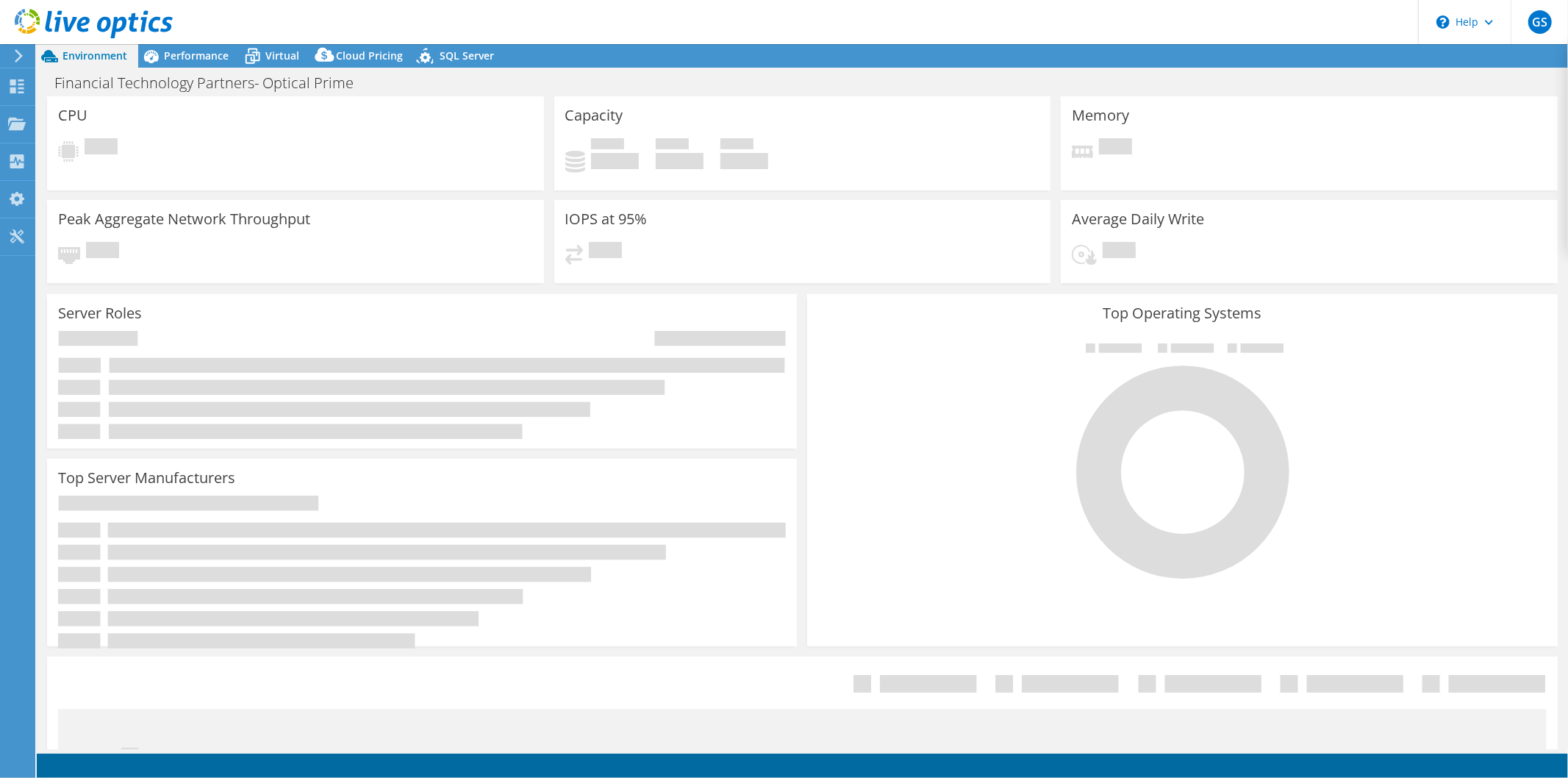
select select "USD"
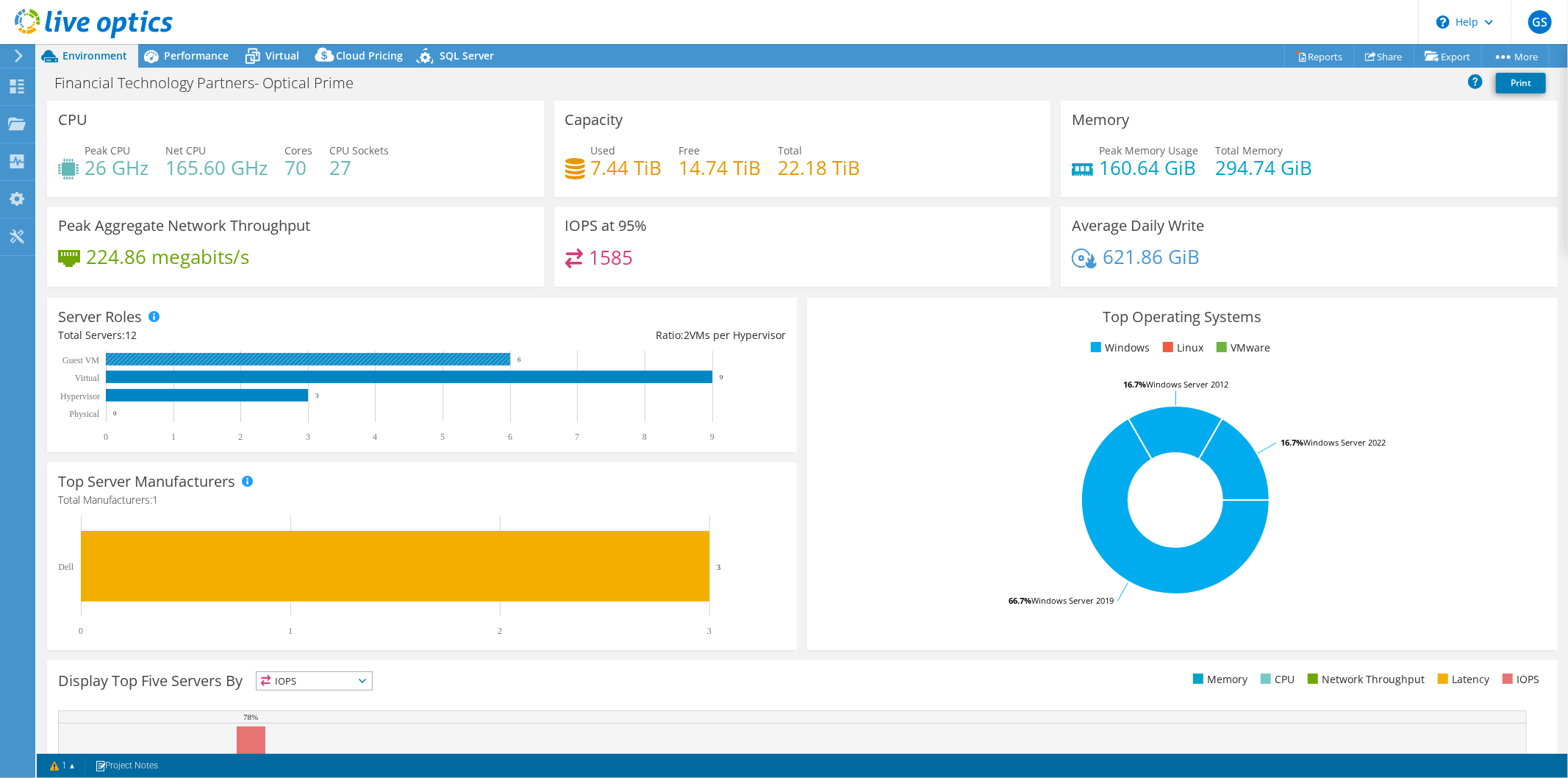
click at [364, 354] on rect at bounding box center [307, 359] width 405 height 12
click at [370, 379] on rect at bounding box center [408, 376] width 606 height 12
click at [369, 376] on rect at bounding box center [408, 376] width 606 height 12
click at [206, 61] on span "Performance" at bounding box center [196, 55] width 65 height 14
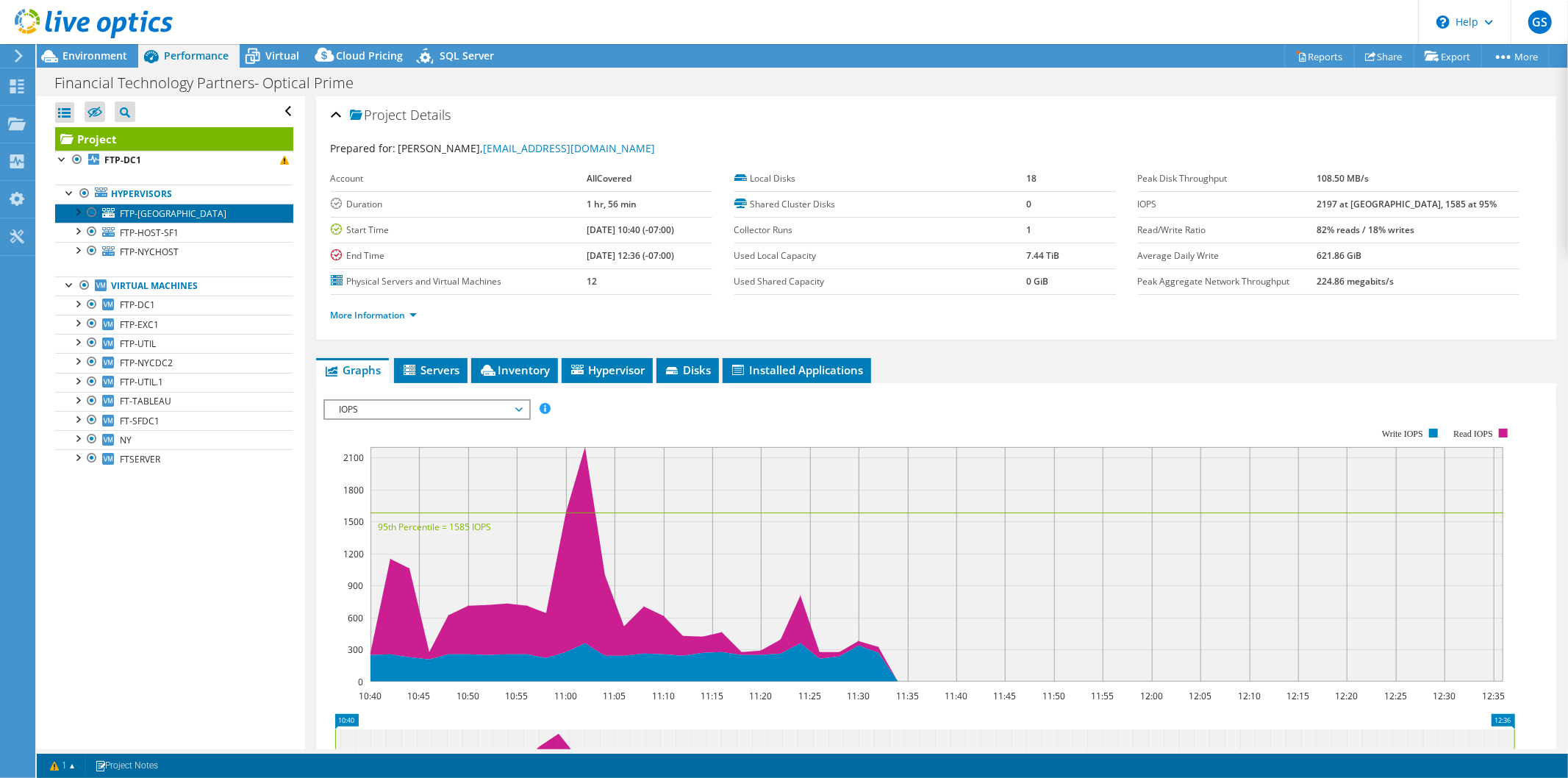
click at [234, 209] on link "FTP-[GEOGRAPHIC_DATA]" at bounding box center [175, 213] width 238 height 19
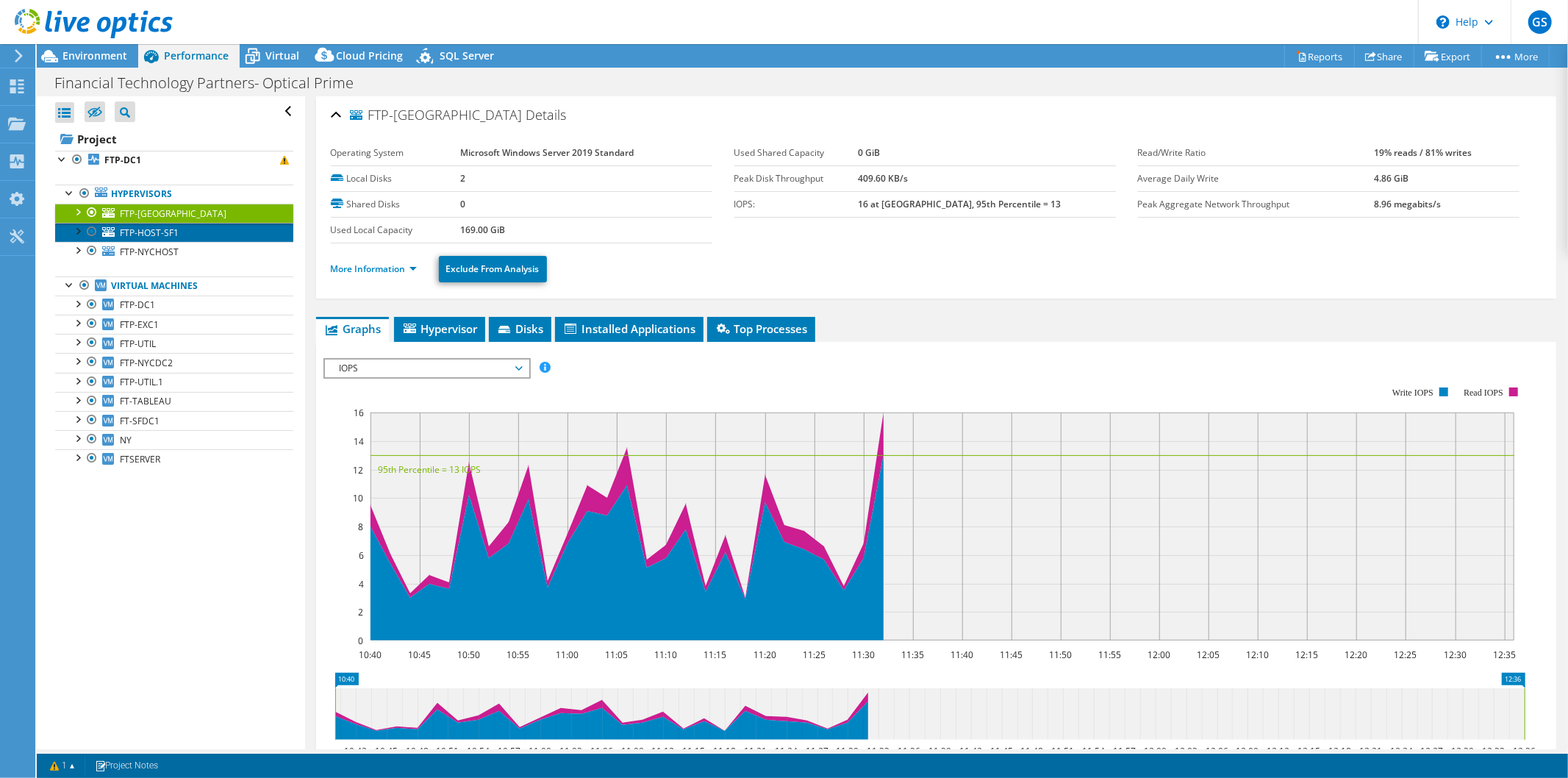
click at [222, 232] on link "FTP-HOST-SF1" at bounding box center [175, 232] width 238 height 19
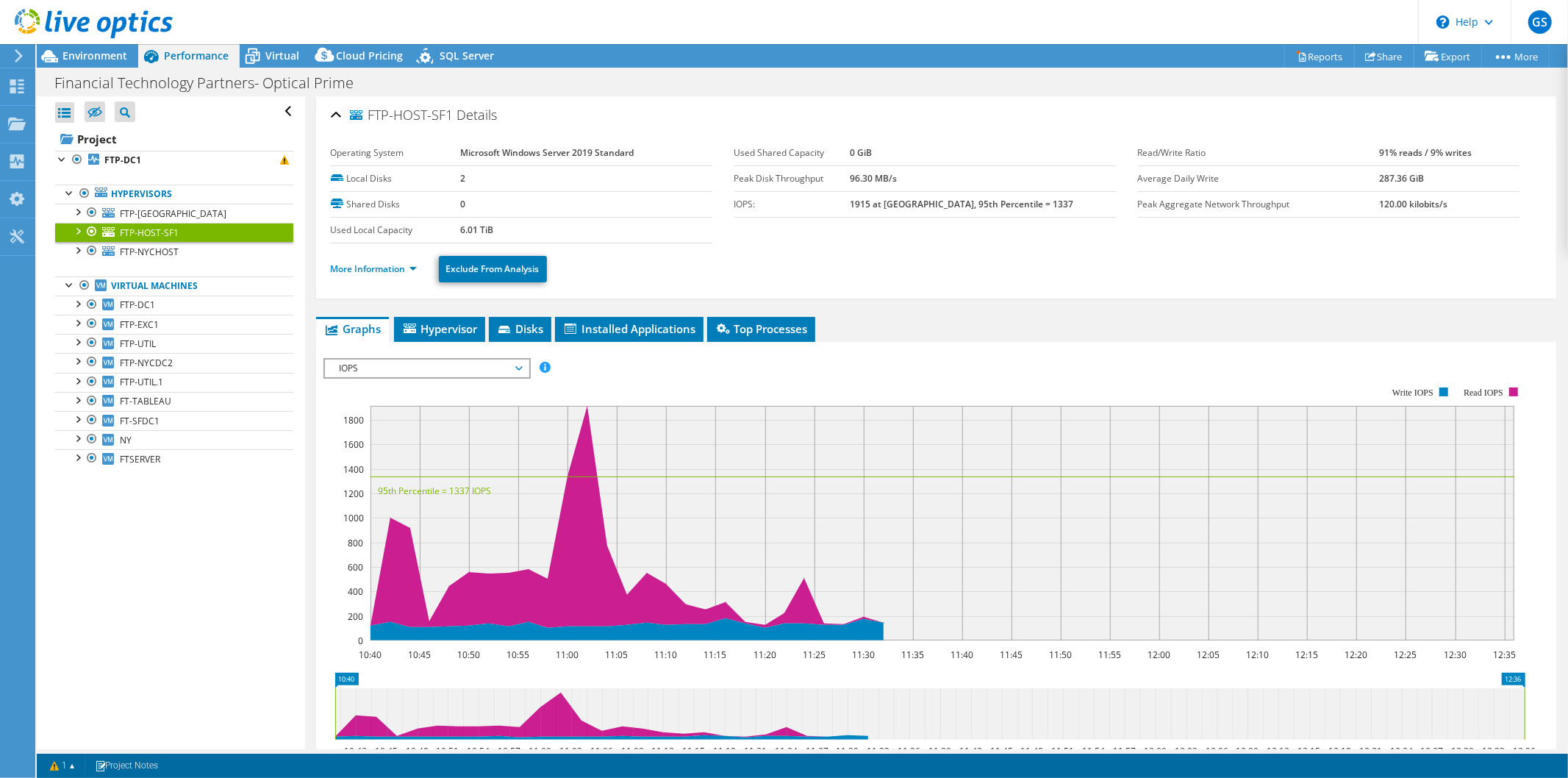
click at [225, 241] on link "FTP-HOST-SF1" at bounding box center [175, 232] width 238 height 19
click at [222, 250] on link "FTP-NYCHOST" at bounding box center [175, 251] width 238 height 19
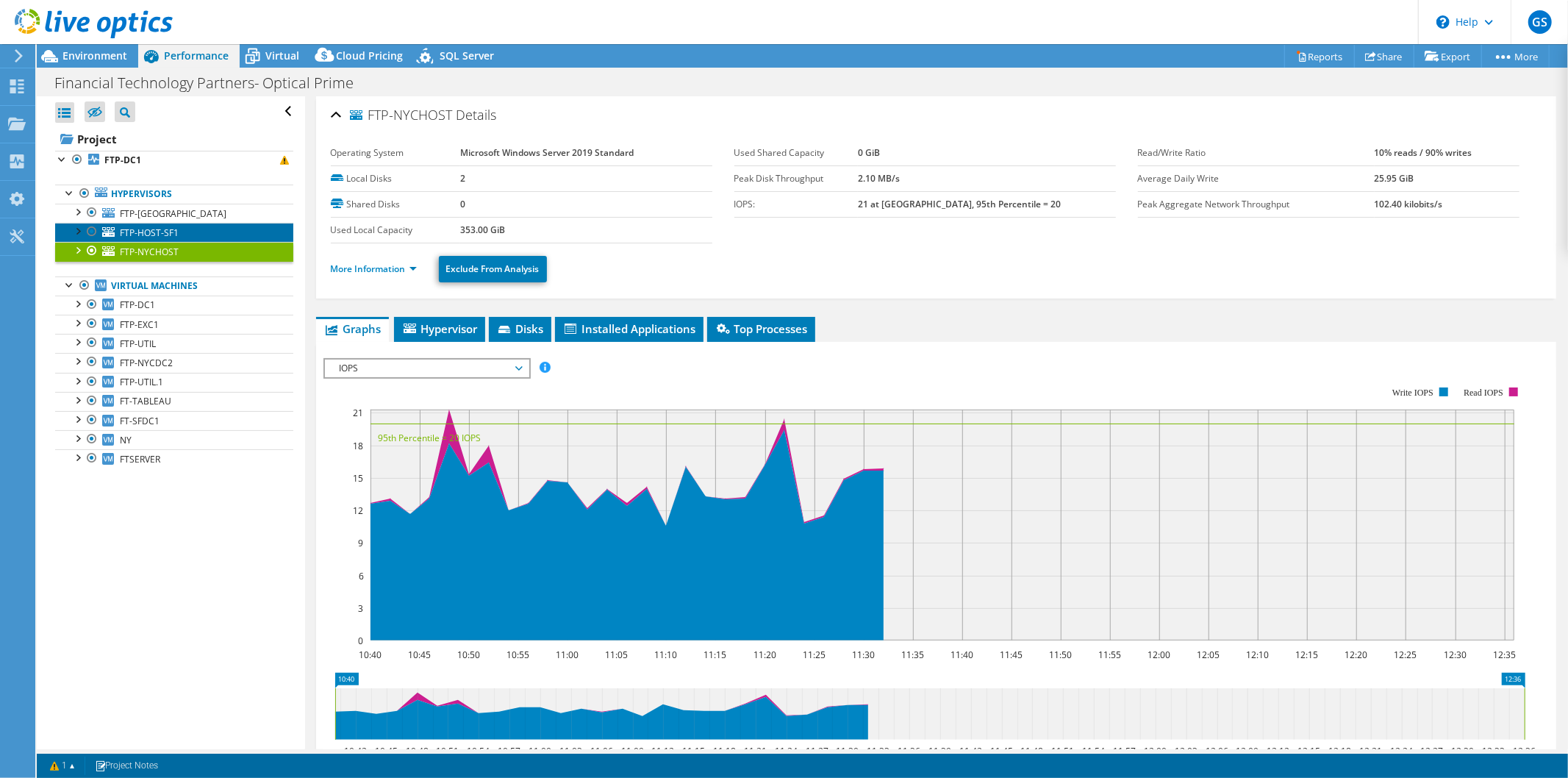
click at [209, 230] on link "FTP-HOST-SF1" at bounding box center [175, 232] width 238 height 19
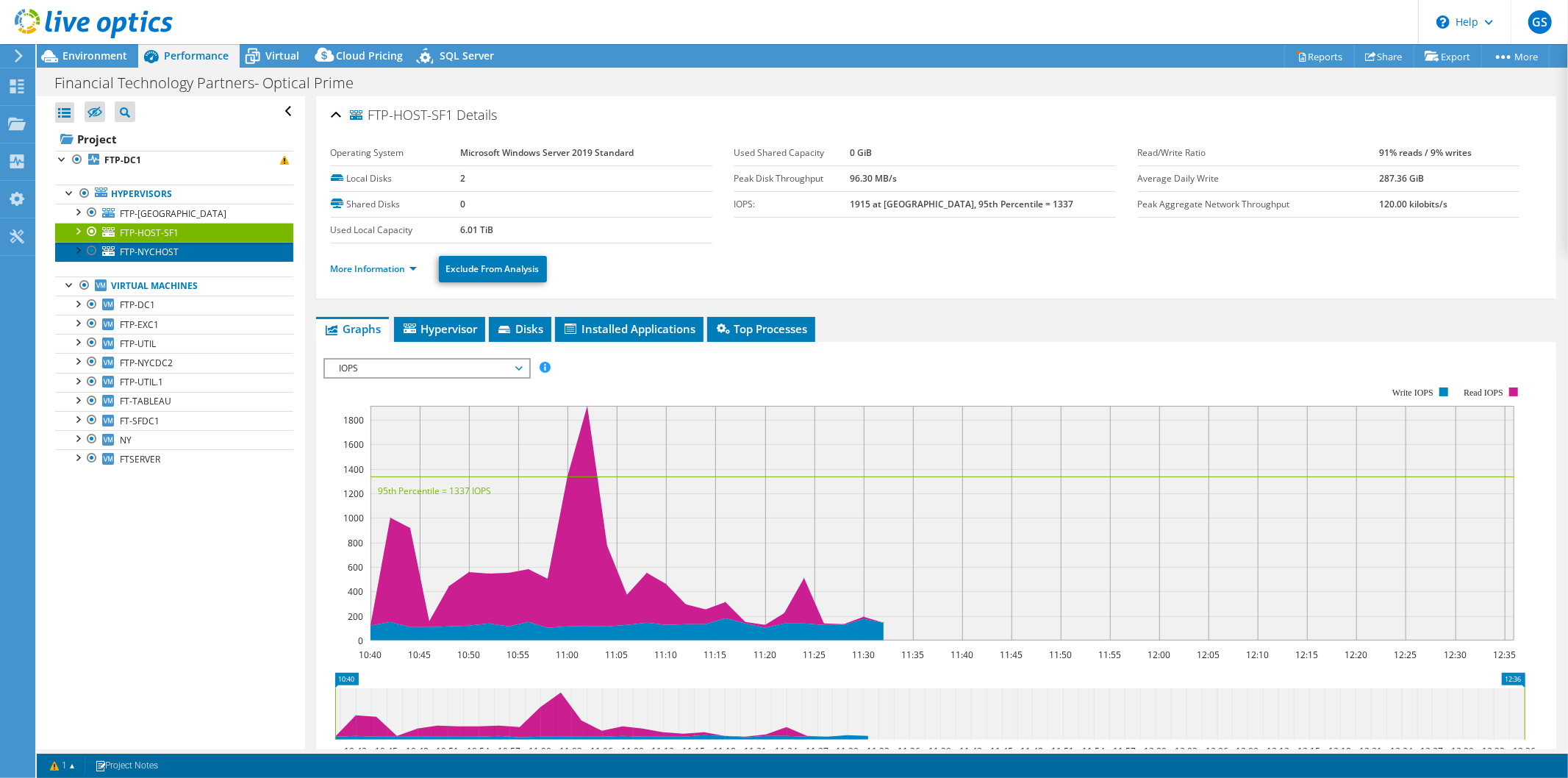
click at [222, 253] on link "FTP-NYCHOST" at bounding box center [175, 251] width 238 height 19
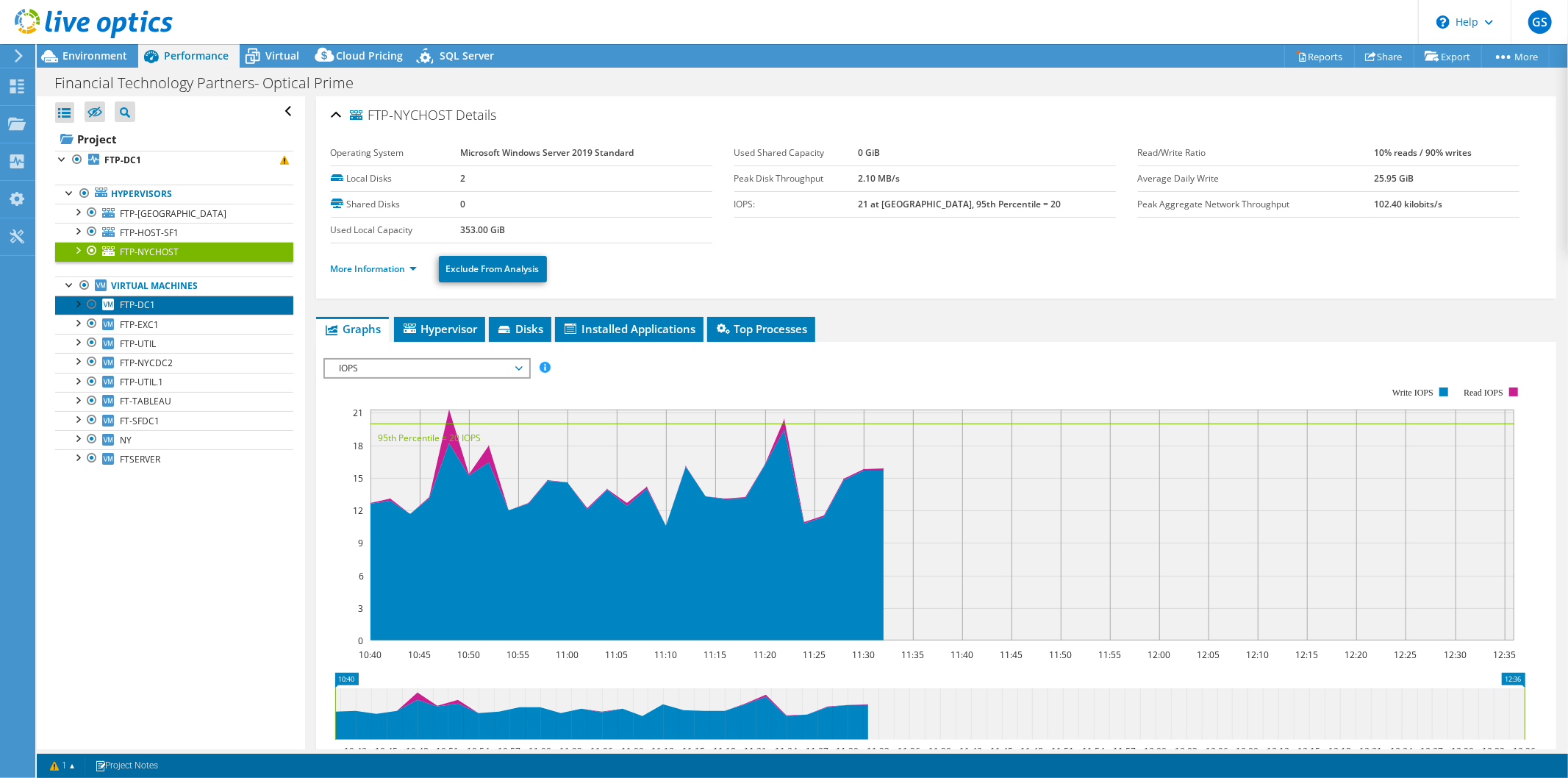
click at [238, 301] on link "FTP-DC1" at bounding box center [175, 304] width 238 height 19
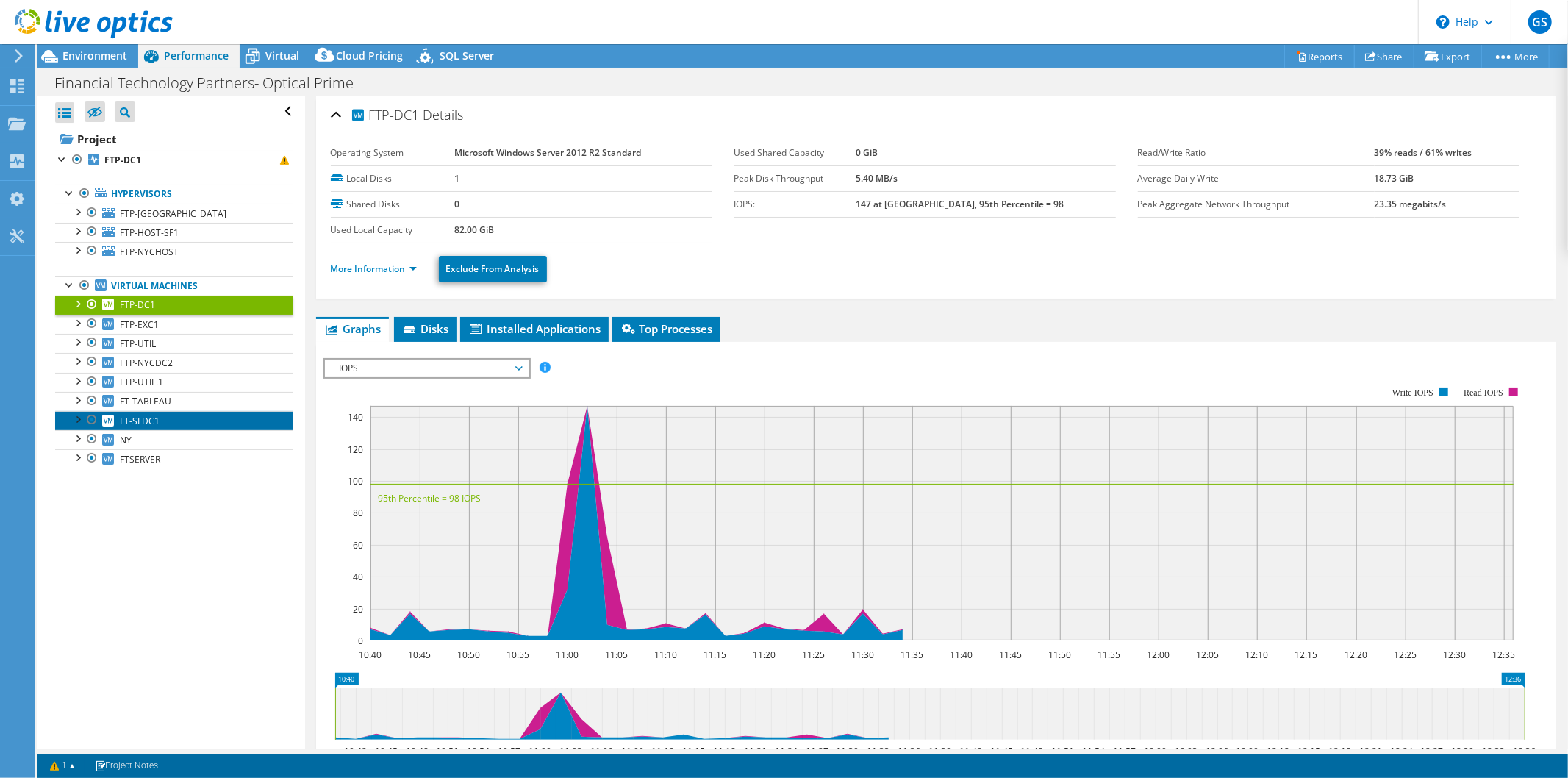
click at [197, 421] on link "FT-SFDC1" at bounding box center [175, 420] width 238 height 19
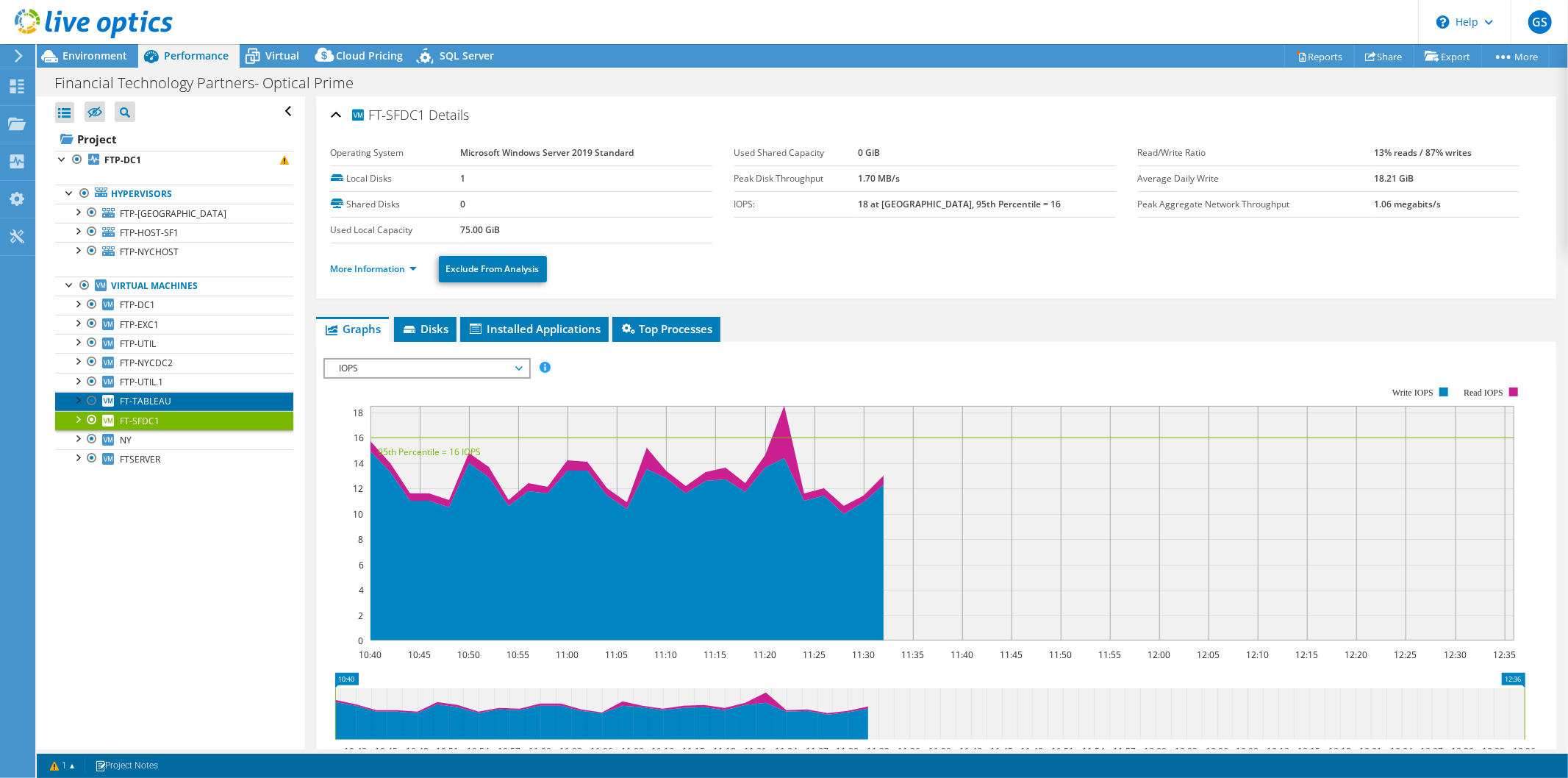
click at [211, 392] on link "FT-TABLEAU" at bounding box center [175, 401] width 238 height 19
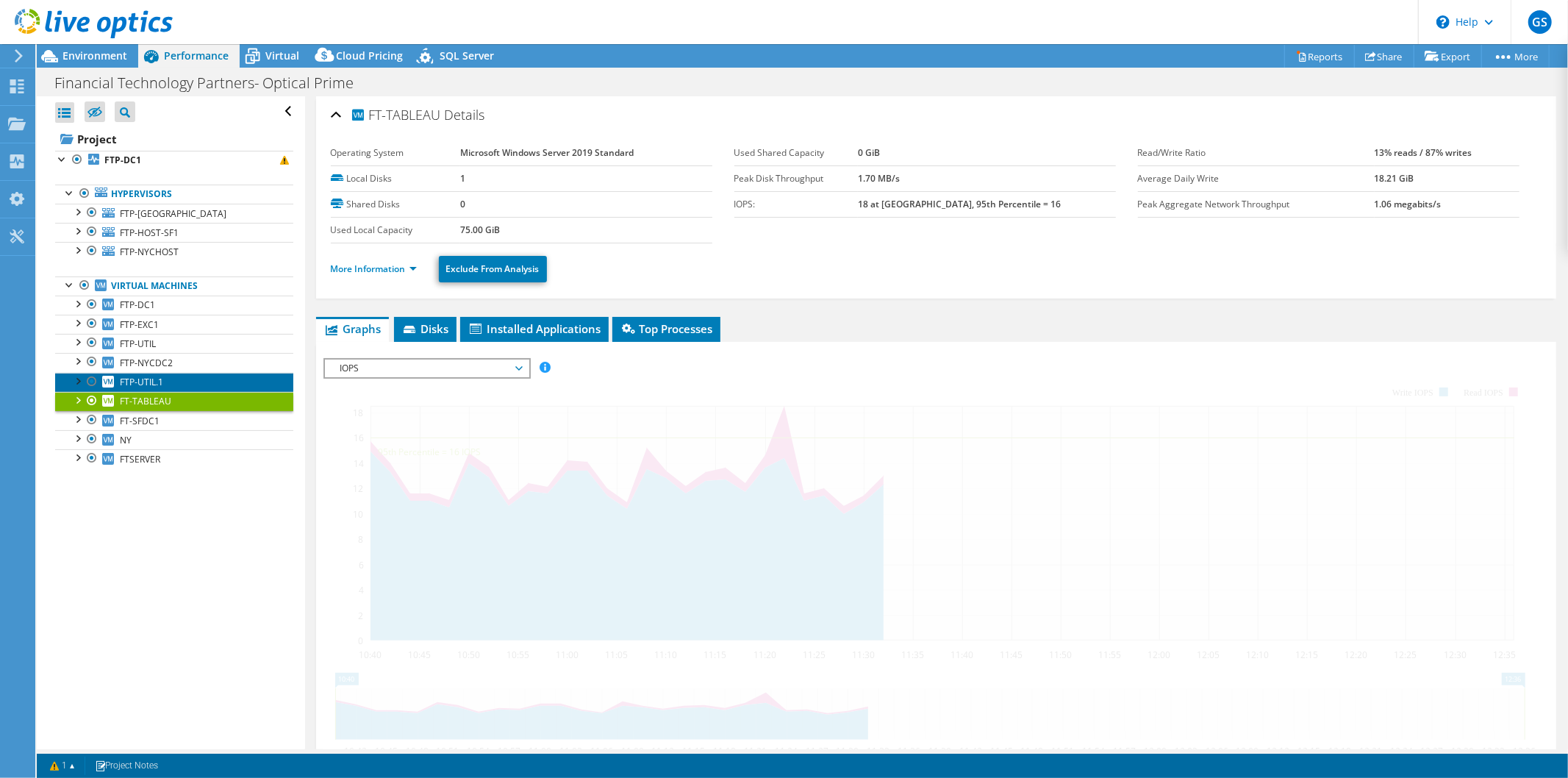
click at [210, 377] on link "FTP-UTIL.1" at bounding box center [175, 382] width 238 height 19
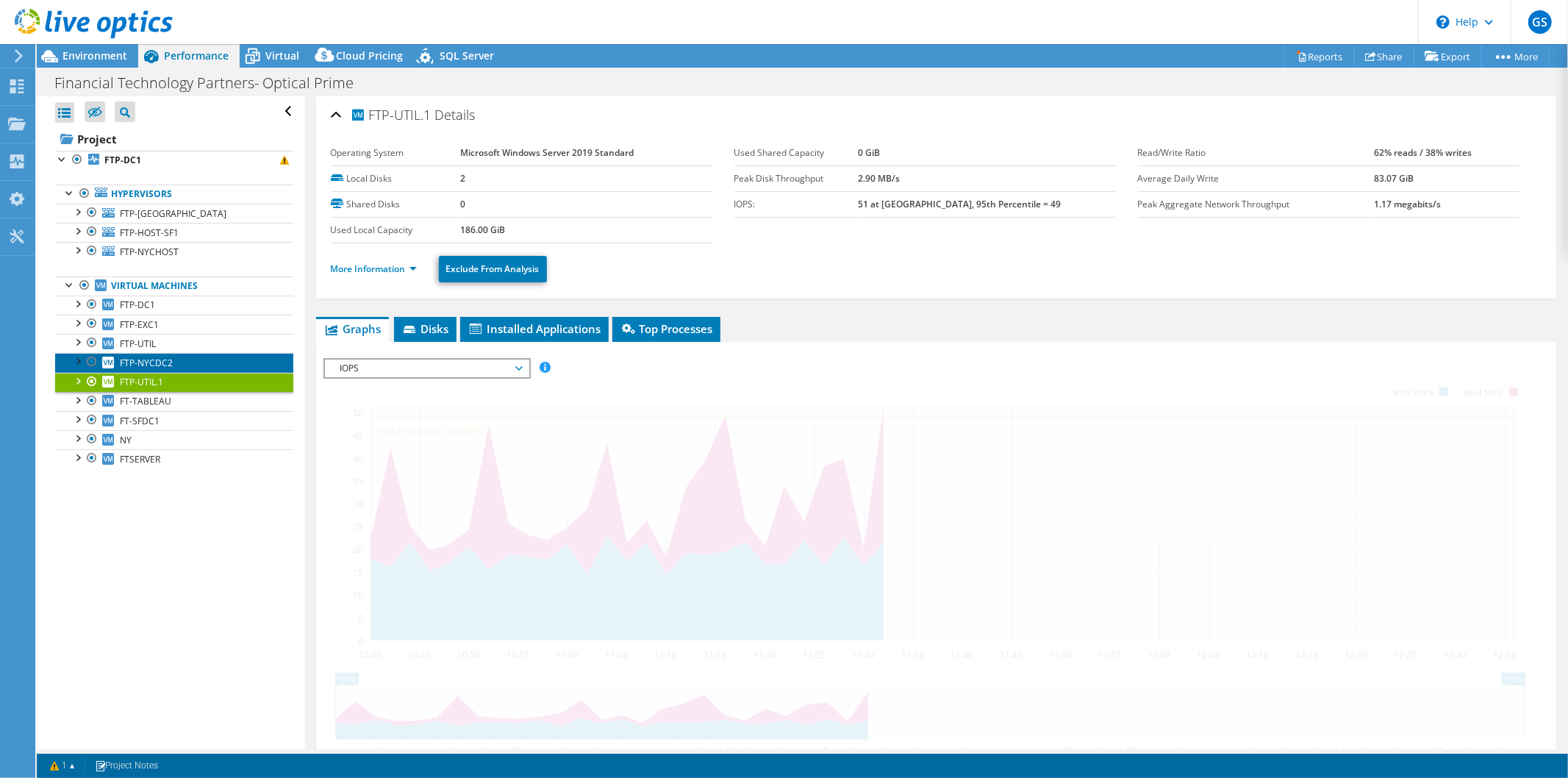
click at [210, 362] on link "FTP-NYCDC2" at bounding box center [175, 362] width 238 height 19
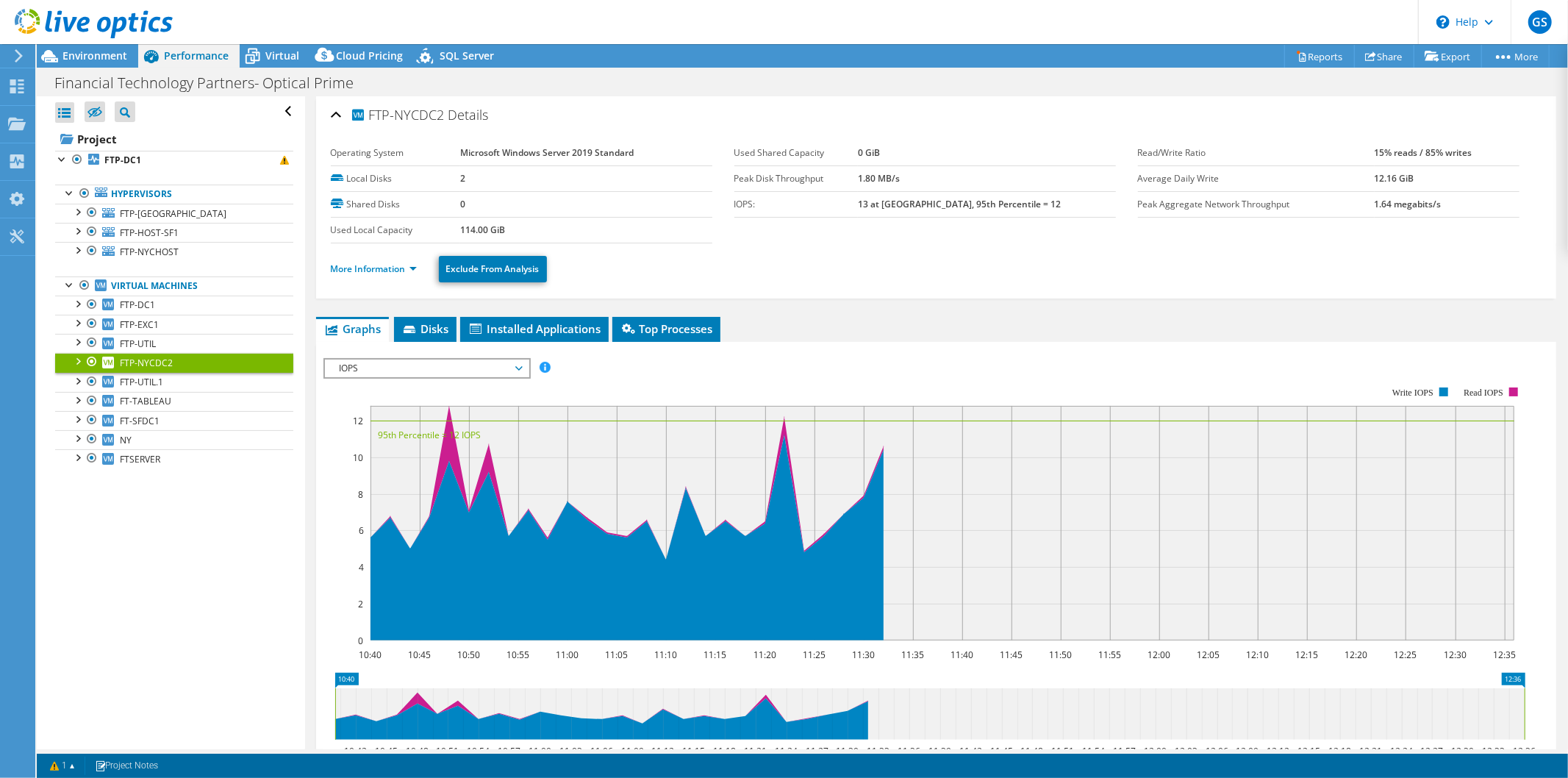
click at [240, 548] on div "Open All Close All Hide Excluded Nodes Project Tree Filter" at bounding box center [170, 423] width 268 height 653
click at [210, 460] on link "FTSERVER" at bounding box center [175, 458] width 238 height 19
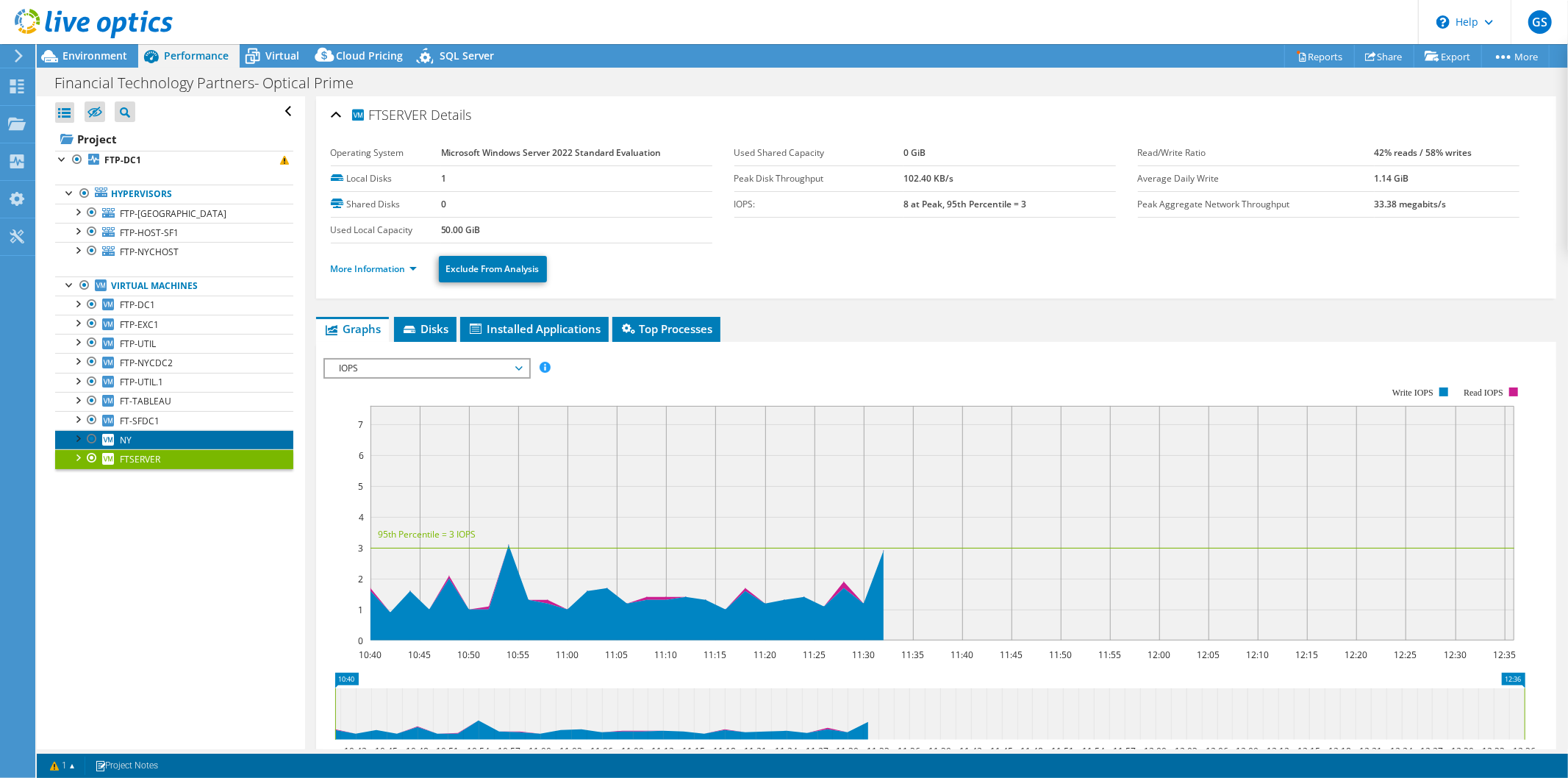
click at [200, 438] on link "NY" at bounding box center [175, 439] width 238 height 19
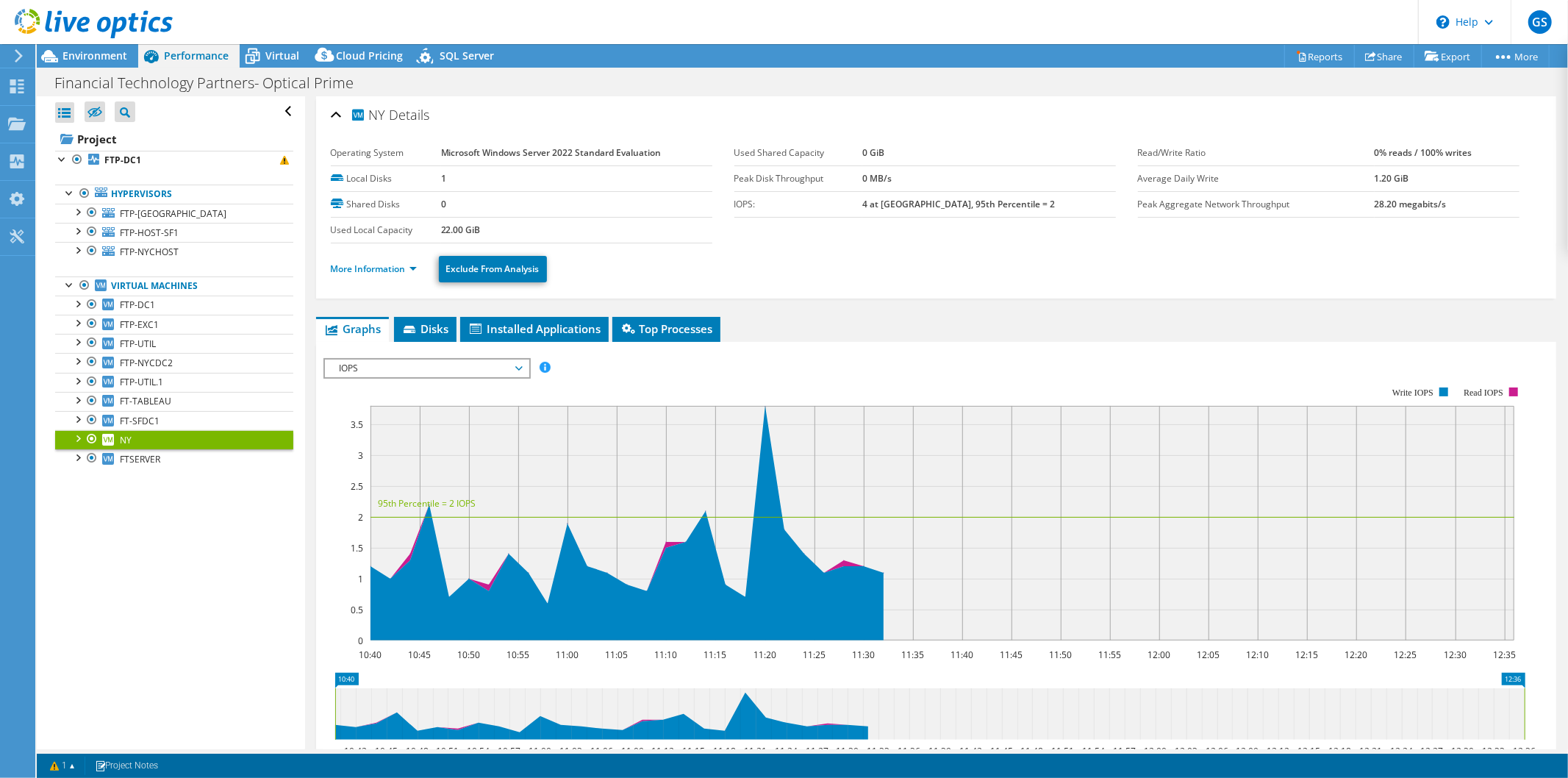
click at [981, 311] on div "NY Details Operating System Microsoft Windows Server 2022 Standard Evaluation L…" at bounding box center [936, 529] width 1262 height 865
